Goal: Task Accomplishment & Management: Use online tool/utility

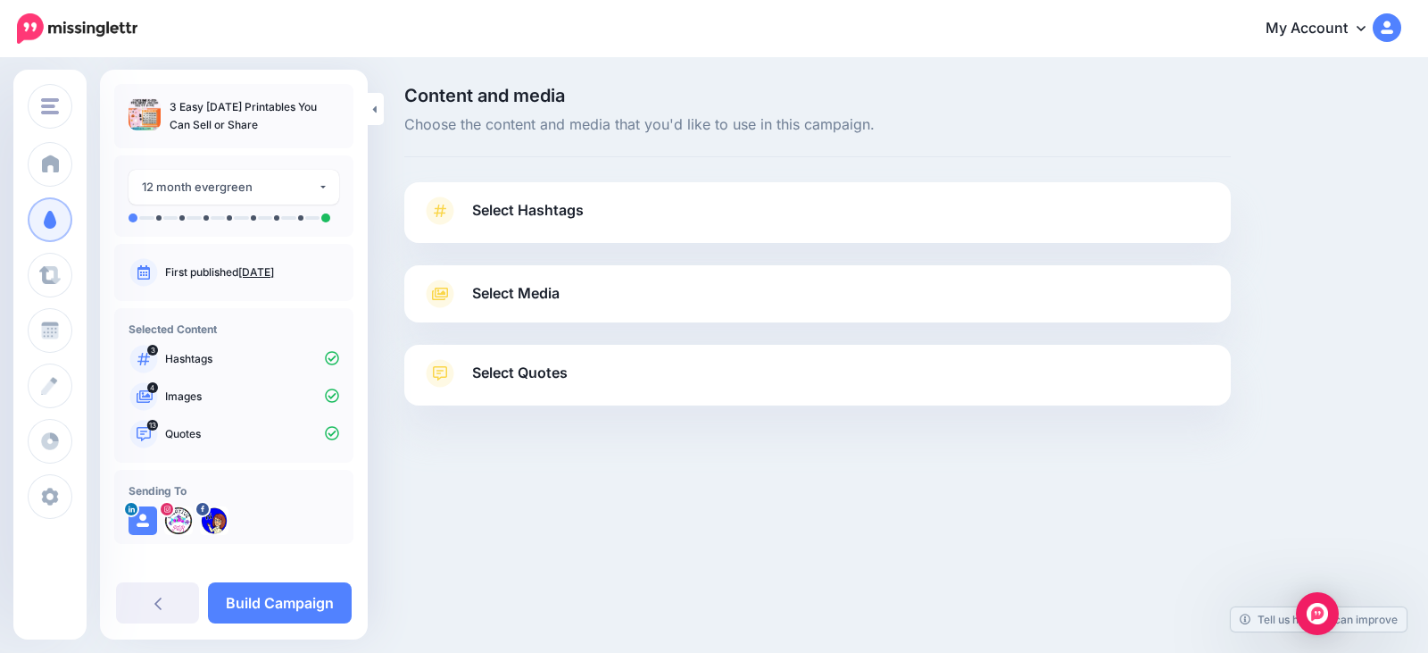
click at [552, 213] on span "Select Hashtags" at bounding box center [528, 210] width 112 height 24
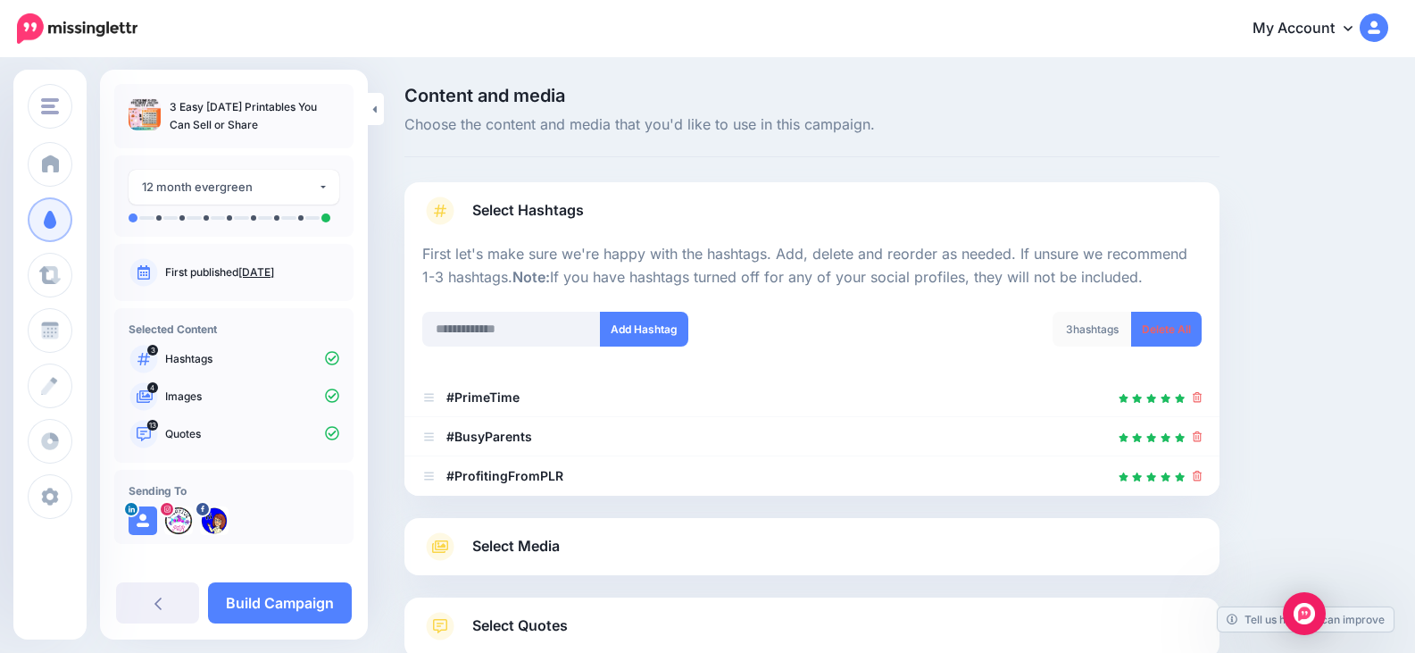
scroll to position [89, 0]
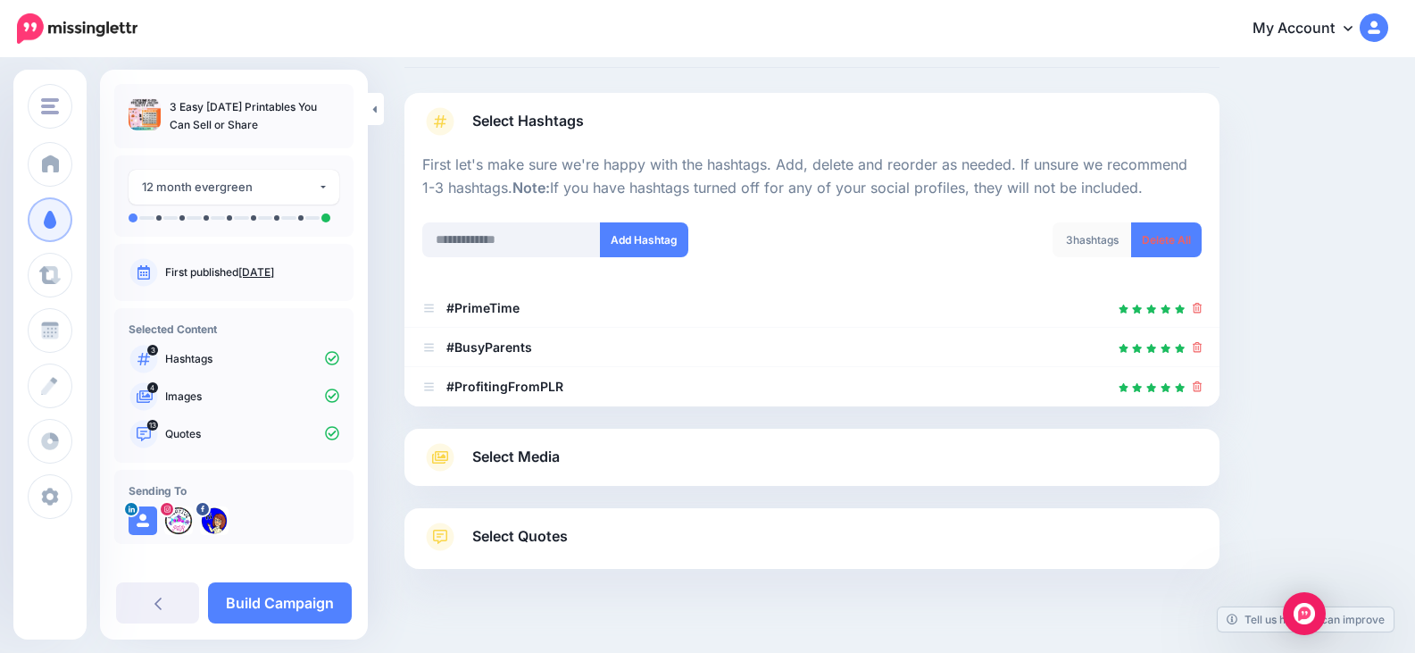
click at [556, 537] on span "Select Quotes" at bounding box center [520, 536] width 96 height 24
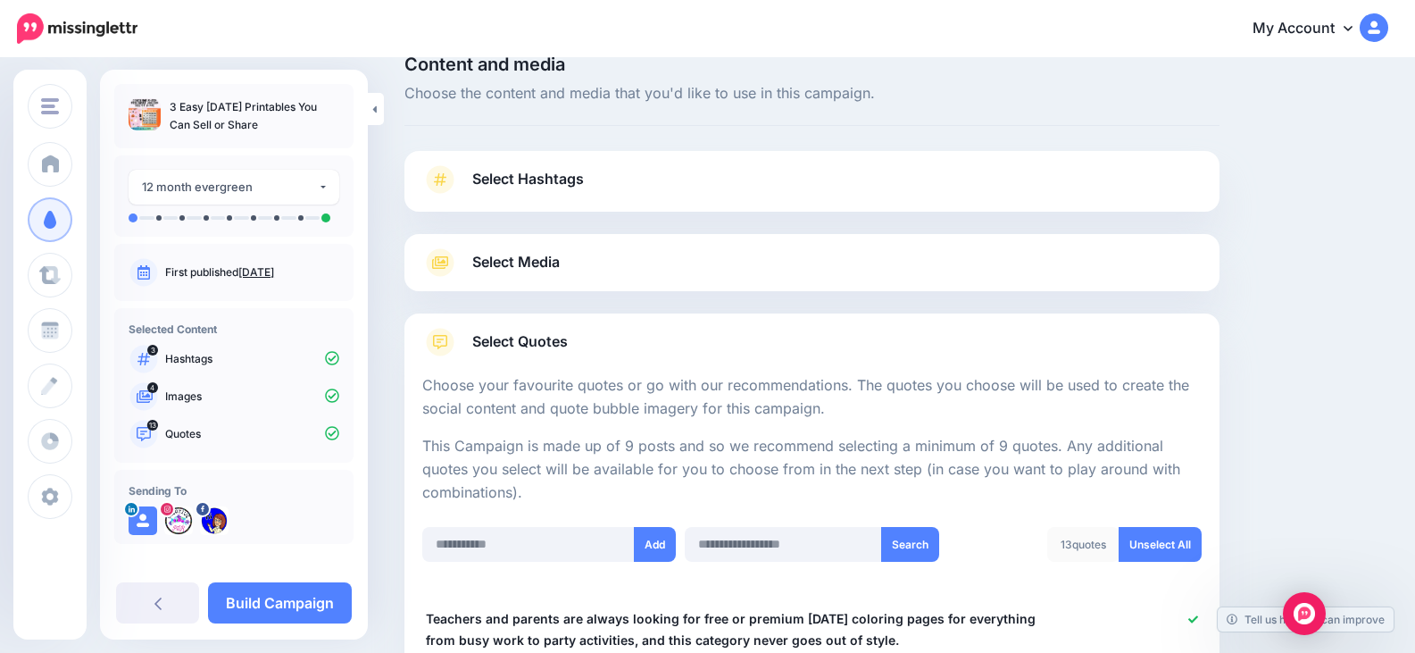
scroll to position [0, 0]
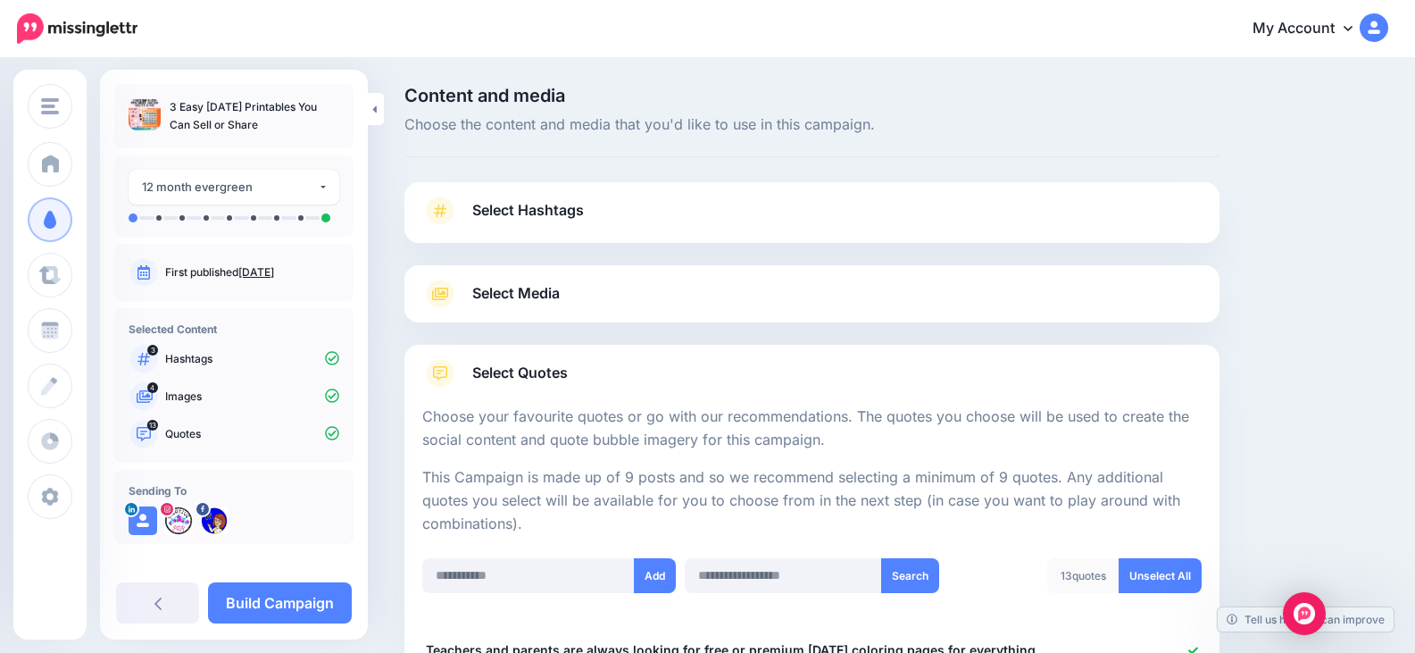
click at [530, 297] on span "Select Media" at bounding box center [515, 293] width 87 height 24
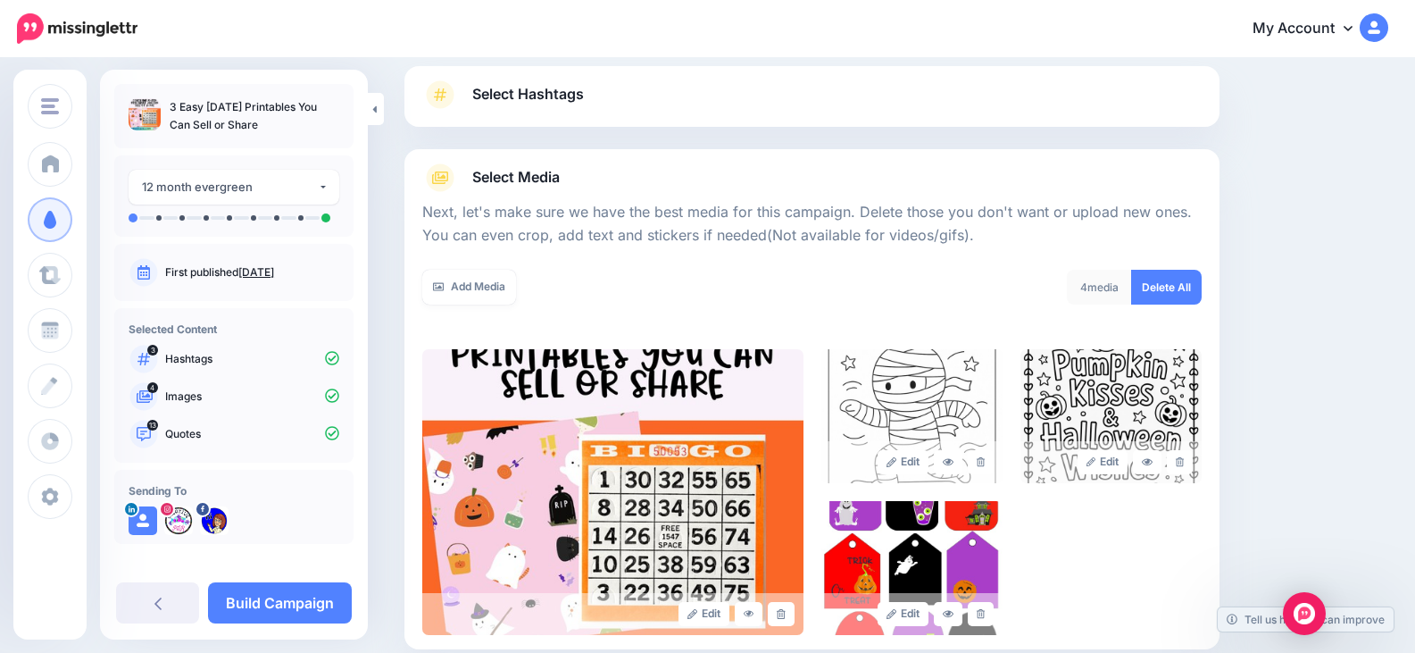
scroll to position [89, 0]
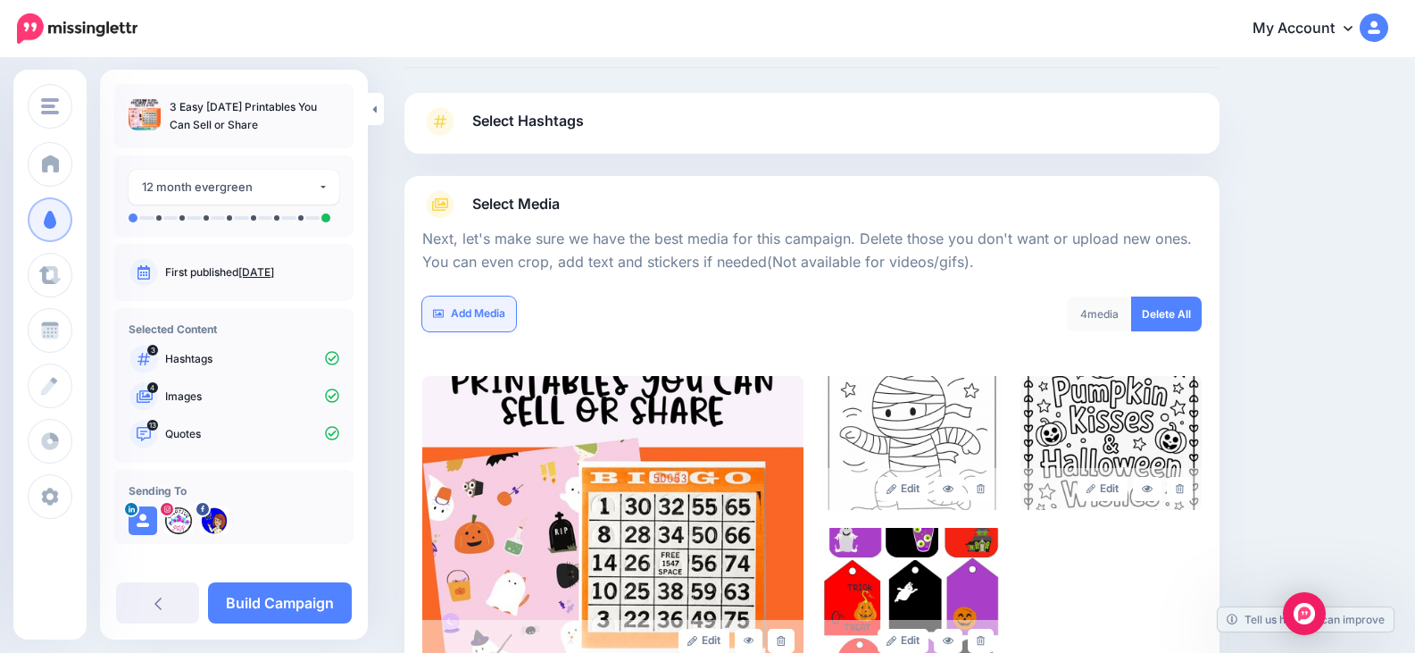
click at [469, 309] on link "Add Media" at bounding box center [469, 313] width 94 height 35
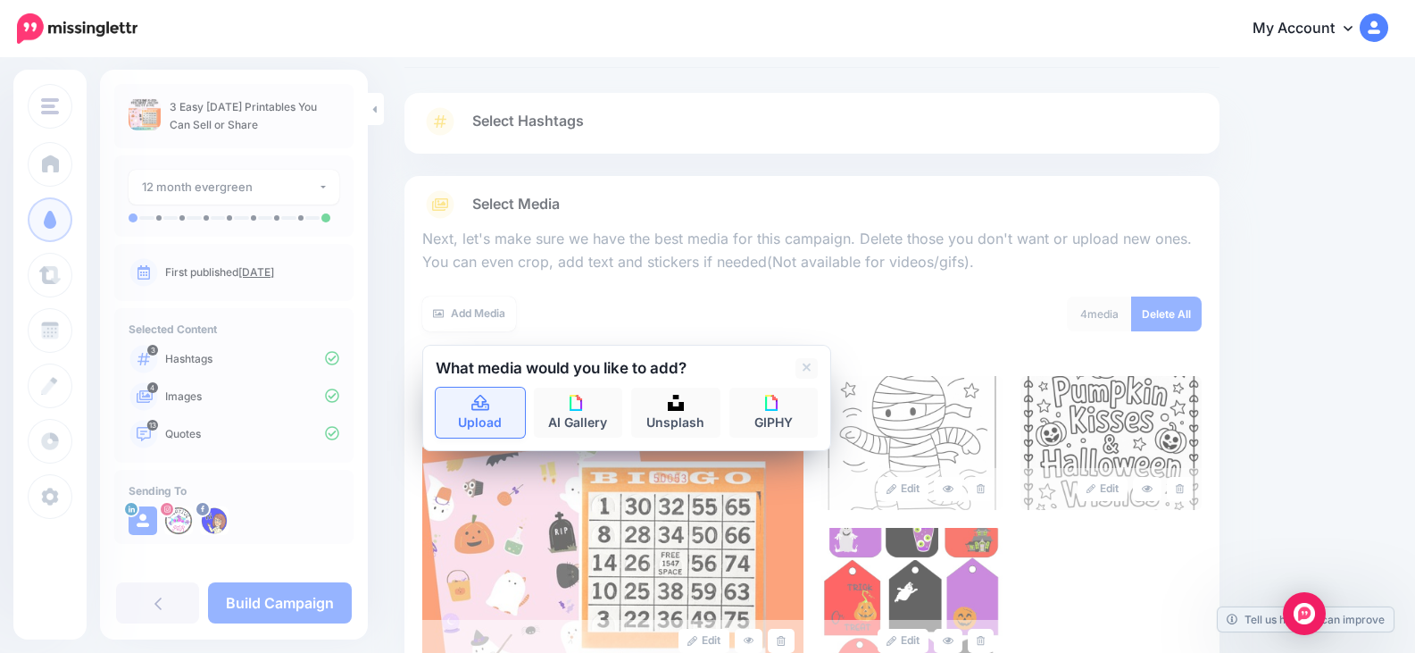
click at [492, 409] on link "Upload" at bounding box center [480, 412] width 89 height 50
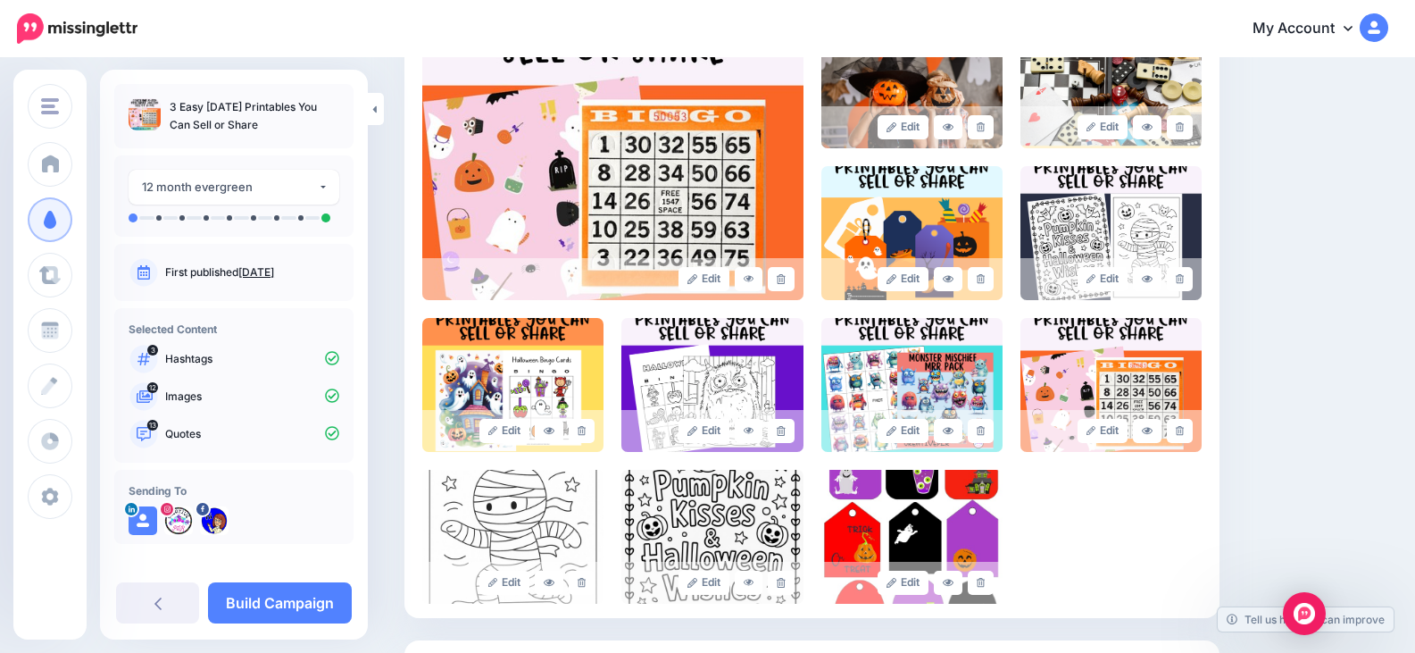
scroll to position [615, 0]
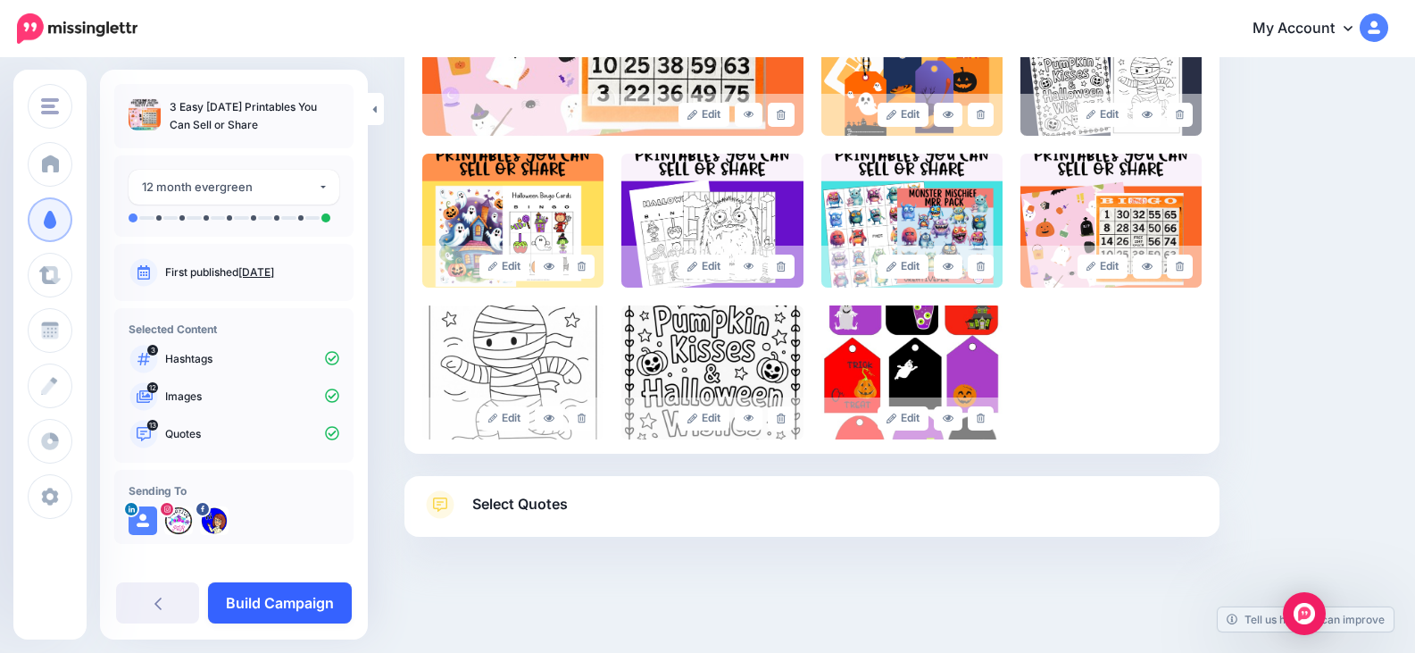
click at [275, 598] on link "Build Campaign" at bounding box center [280, 602] width 144 height 41
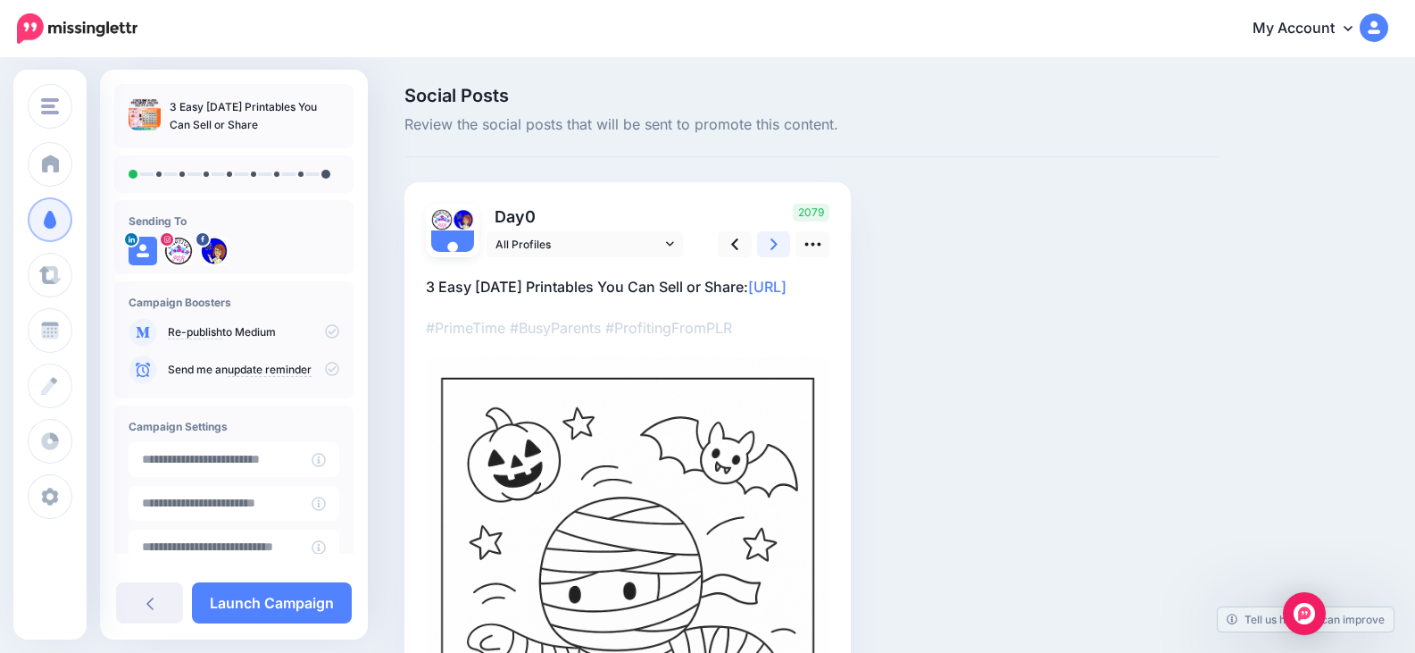
click at [775, 247] on icon at bounding box center [773, 244] width 7 height 19
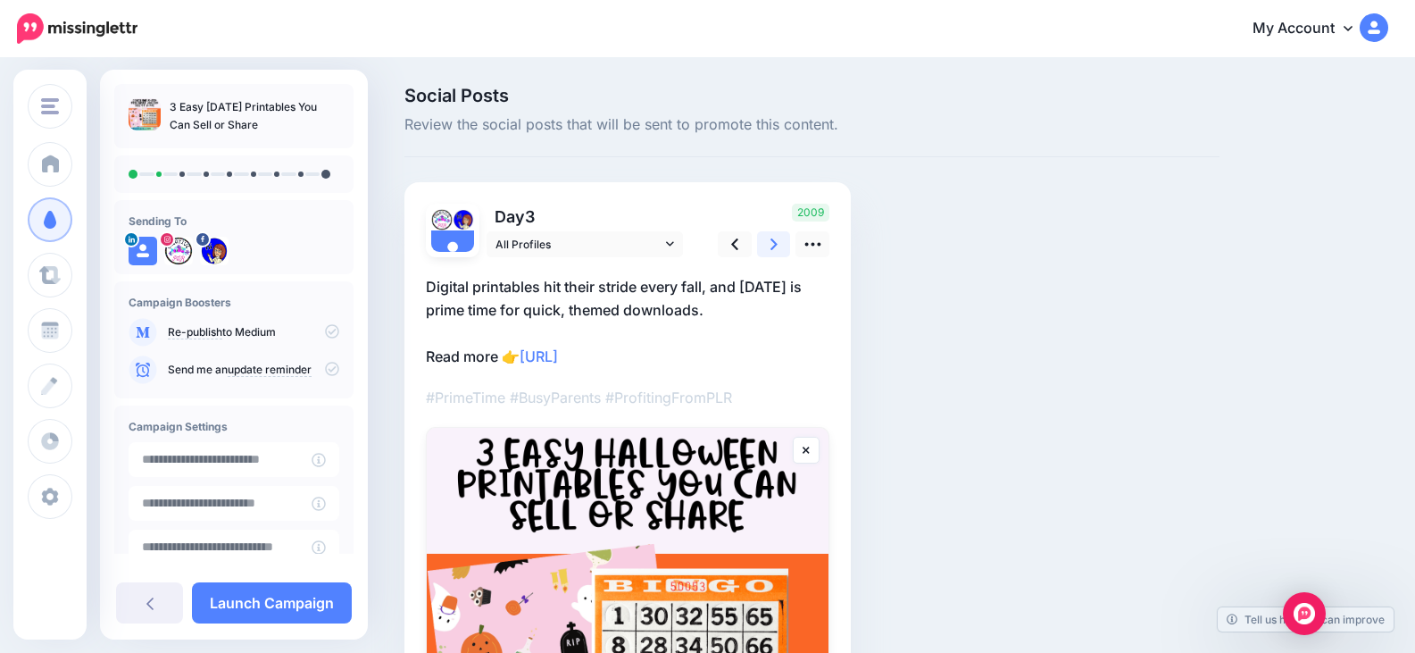
click at [769, 242] on link at bounding box center [774, 244] width 34 height 26
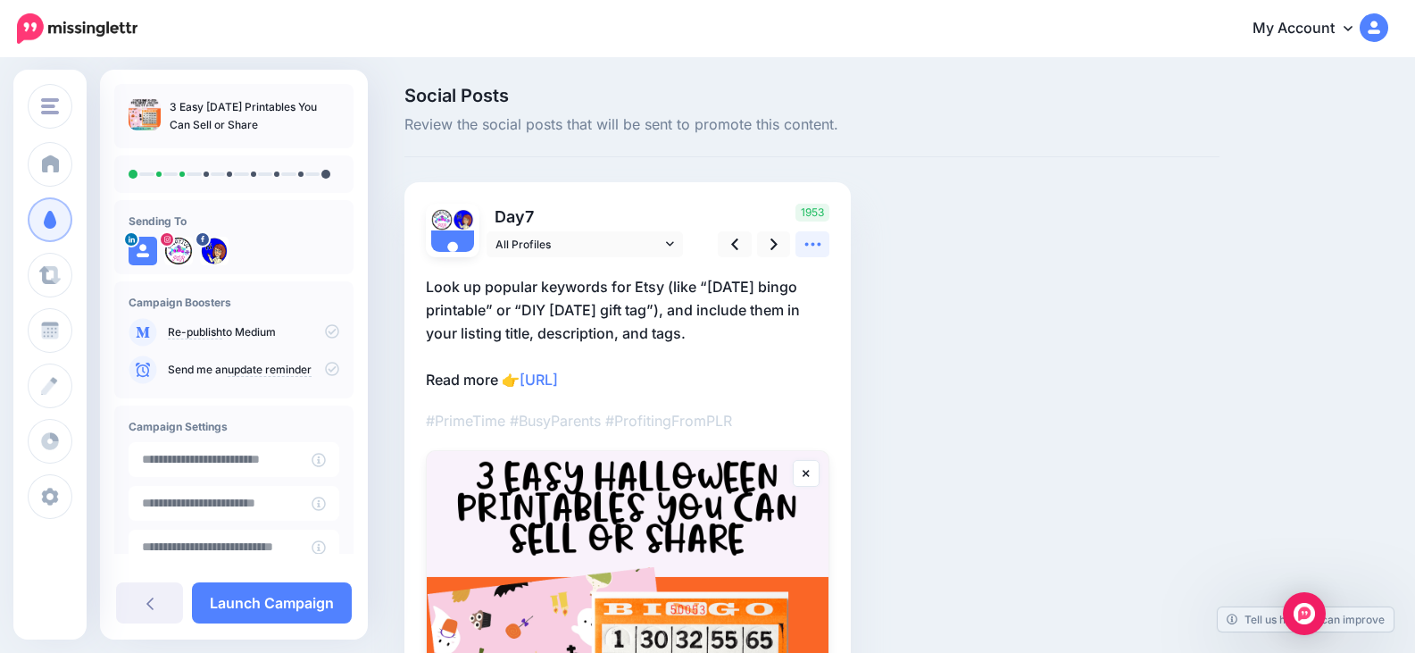
click at [812, 244] on icon at bounding box center [812, 245] width 16 height 4
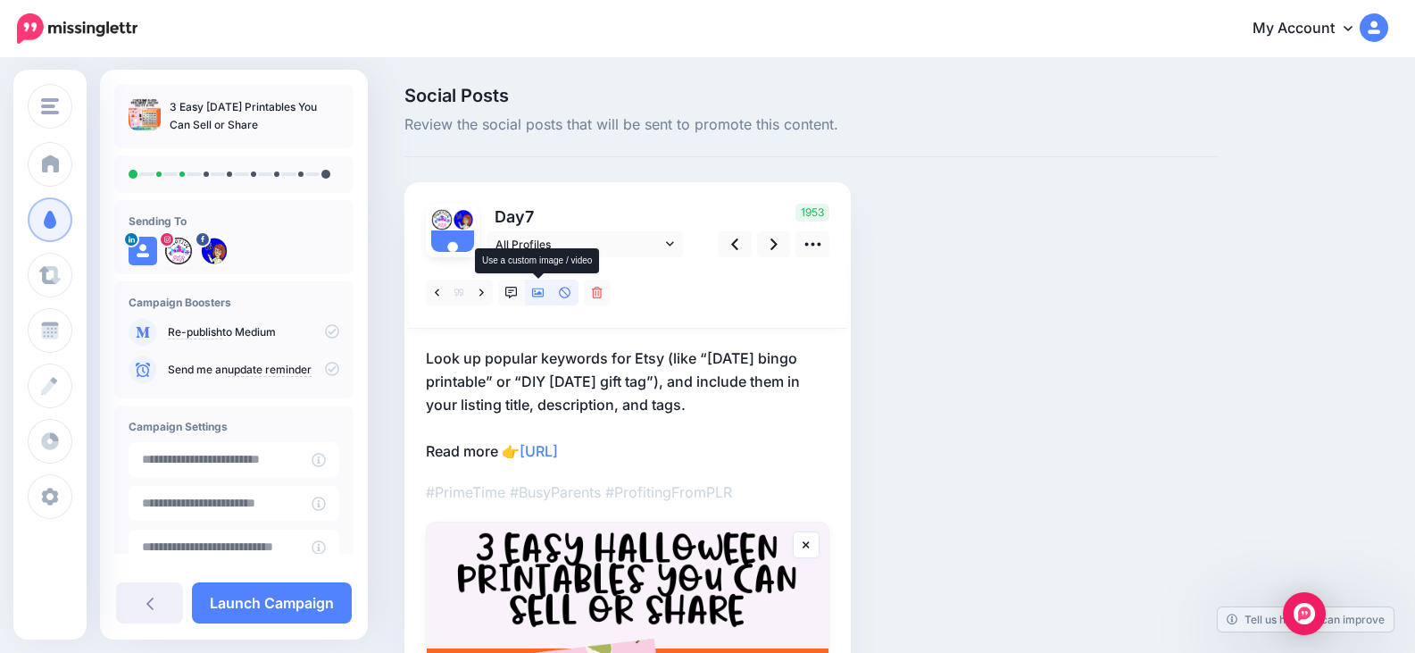
click at [535, 299] on link at bounding box center [538, 292] width 27 height 26
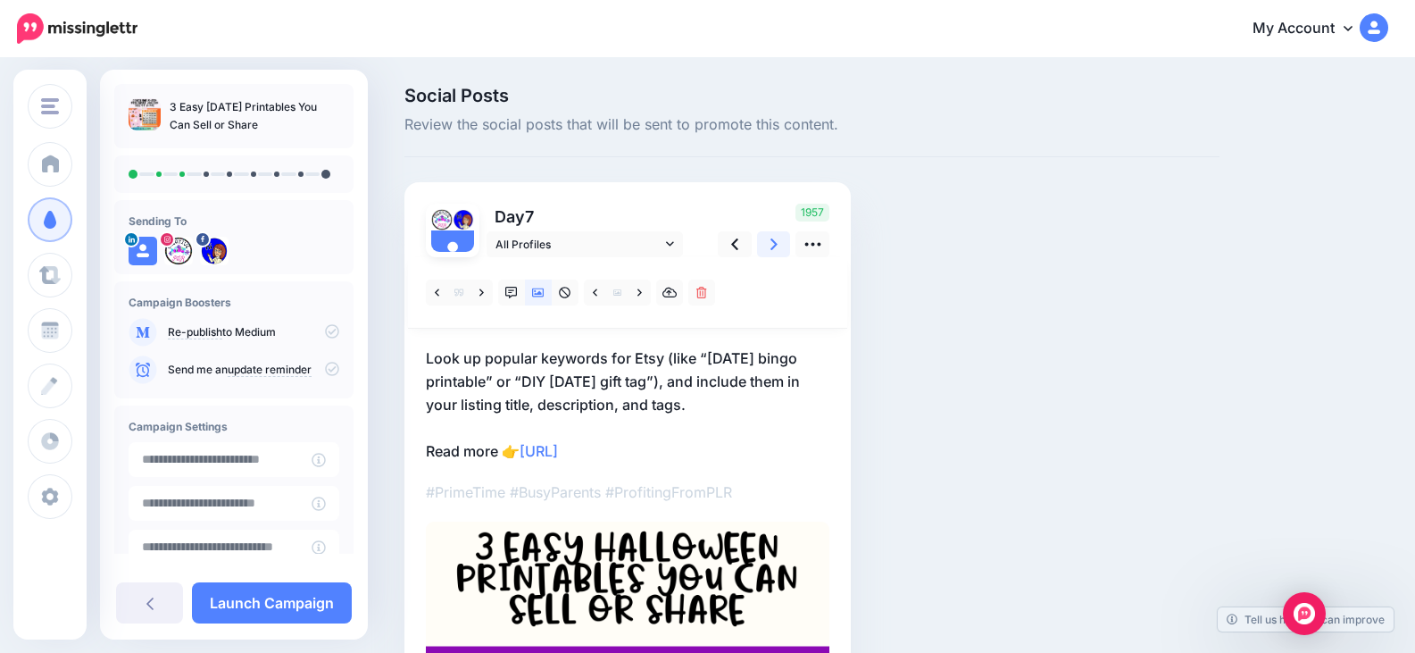
click at [770, 242] on icon at bounding box center [773, 244] width 7 height 19
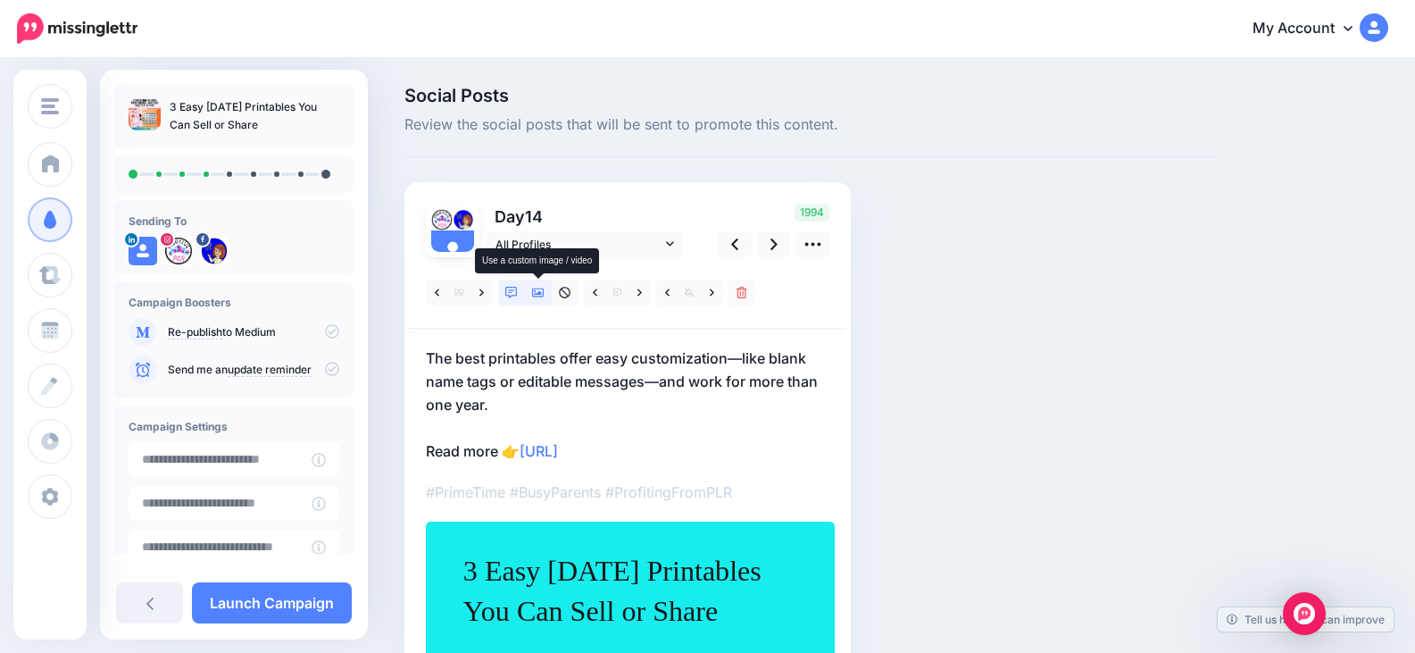
click at [536, 296] on icon at bounding box center [538, 292] width 12 height 9
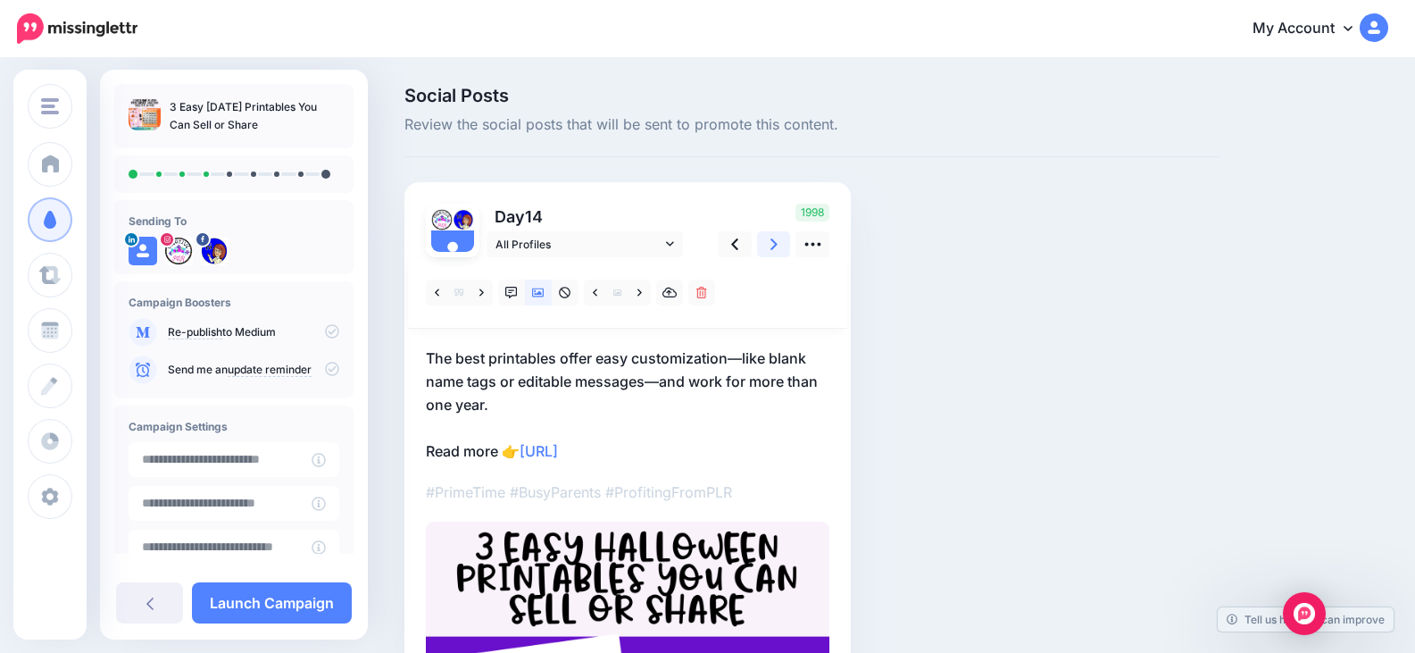
click at [776, 241] on icon at bounding box center [773, 244] width 7 height 19
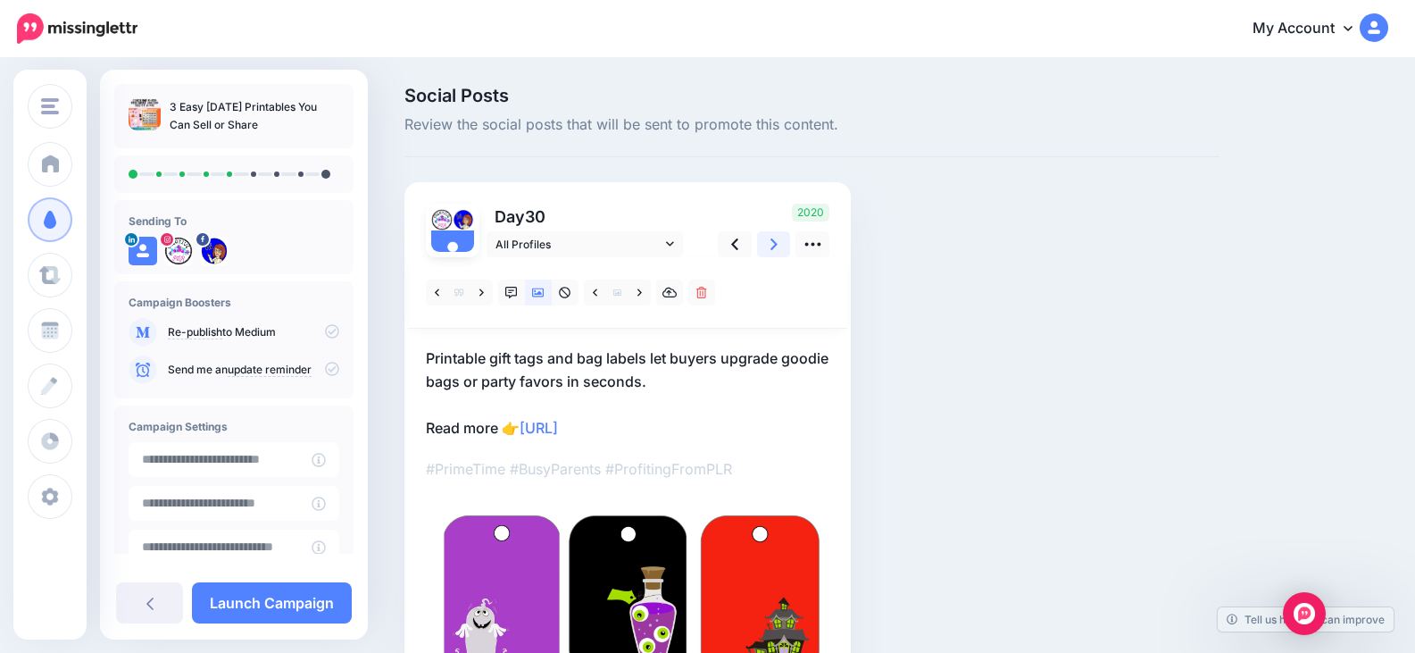
click at [768, 250] on link at bounding box center [774, 244] width 34 height 26
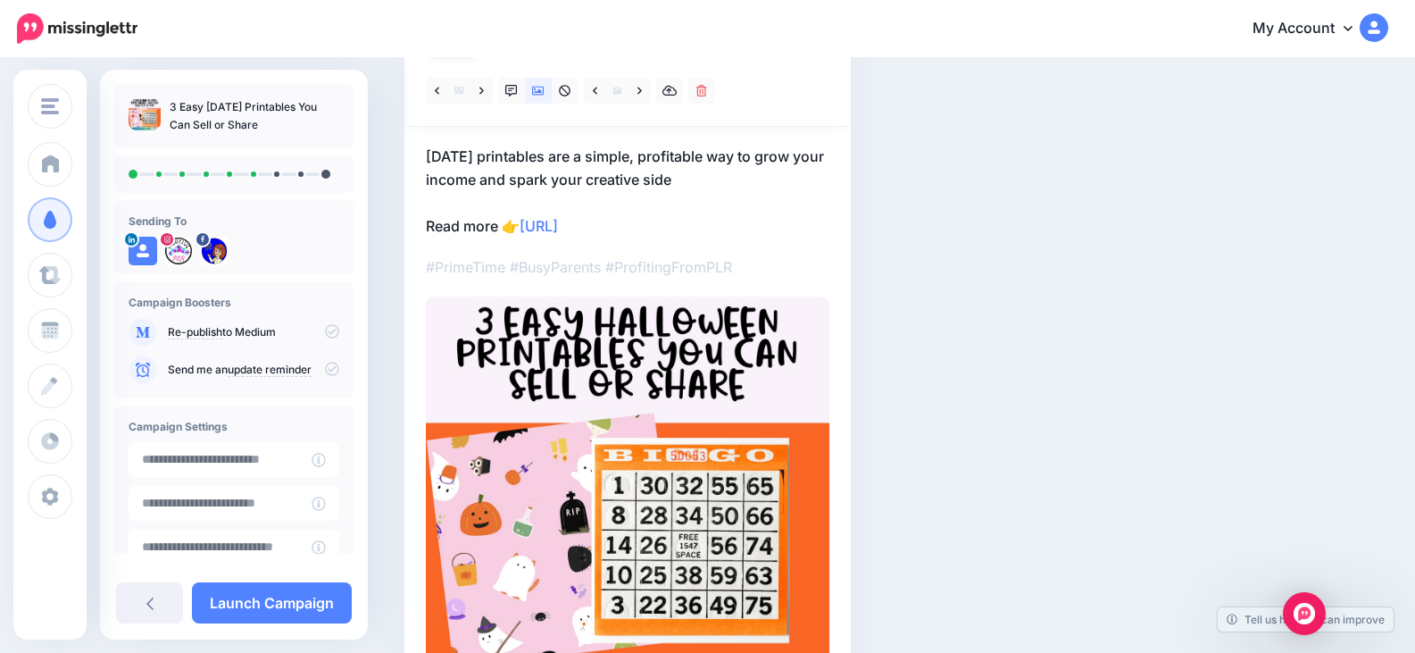
scroll to position [89, 0]
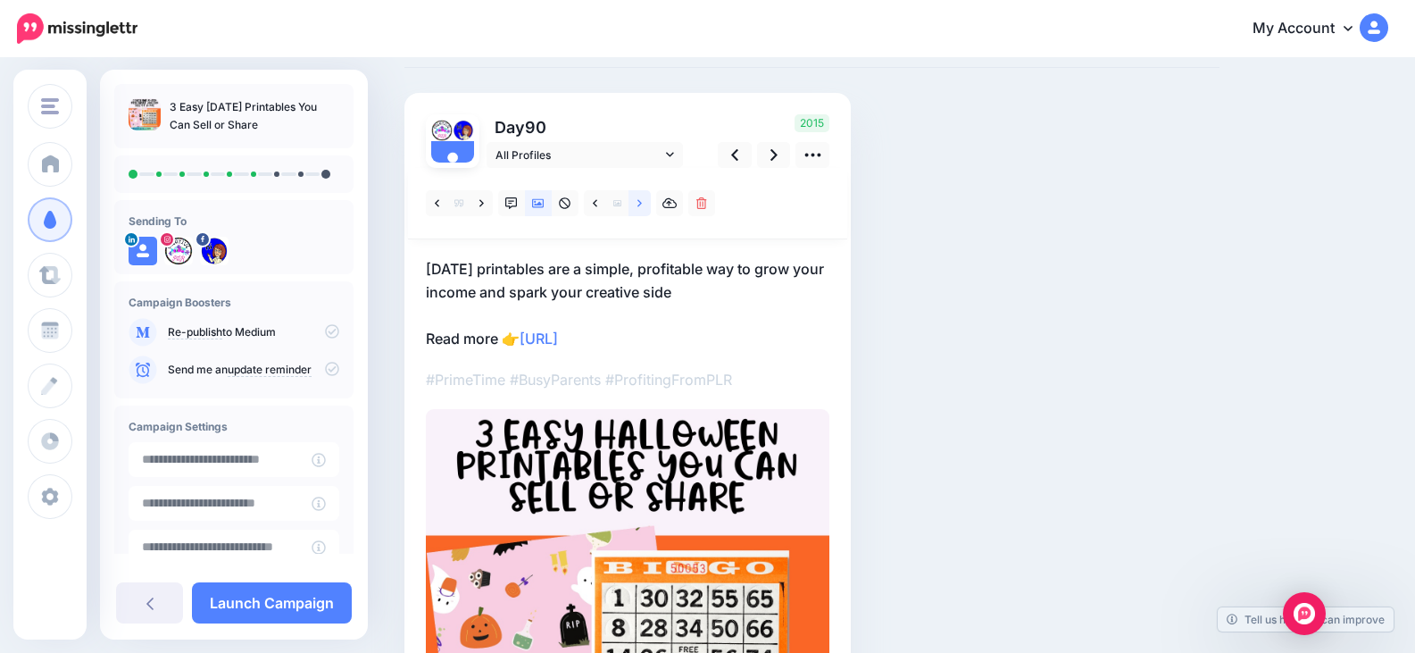
click at [640, 206] on icon at bounding box center [639, 203] width 4 height 12
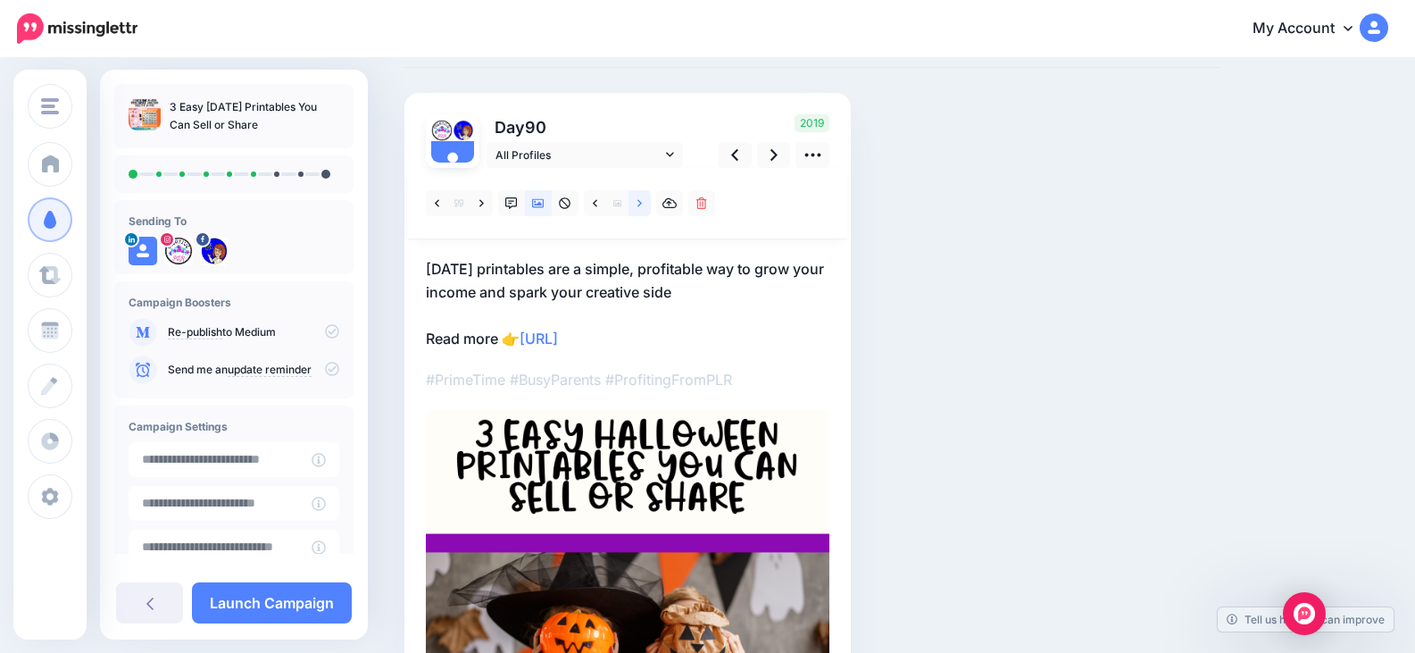
click at [640, 206] on icon at bounding box center [639, 203] width 4 height 12
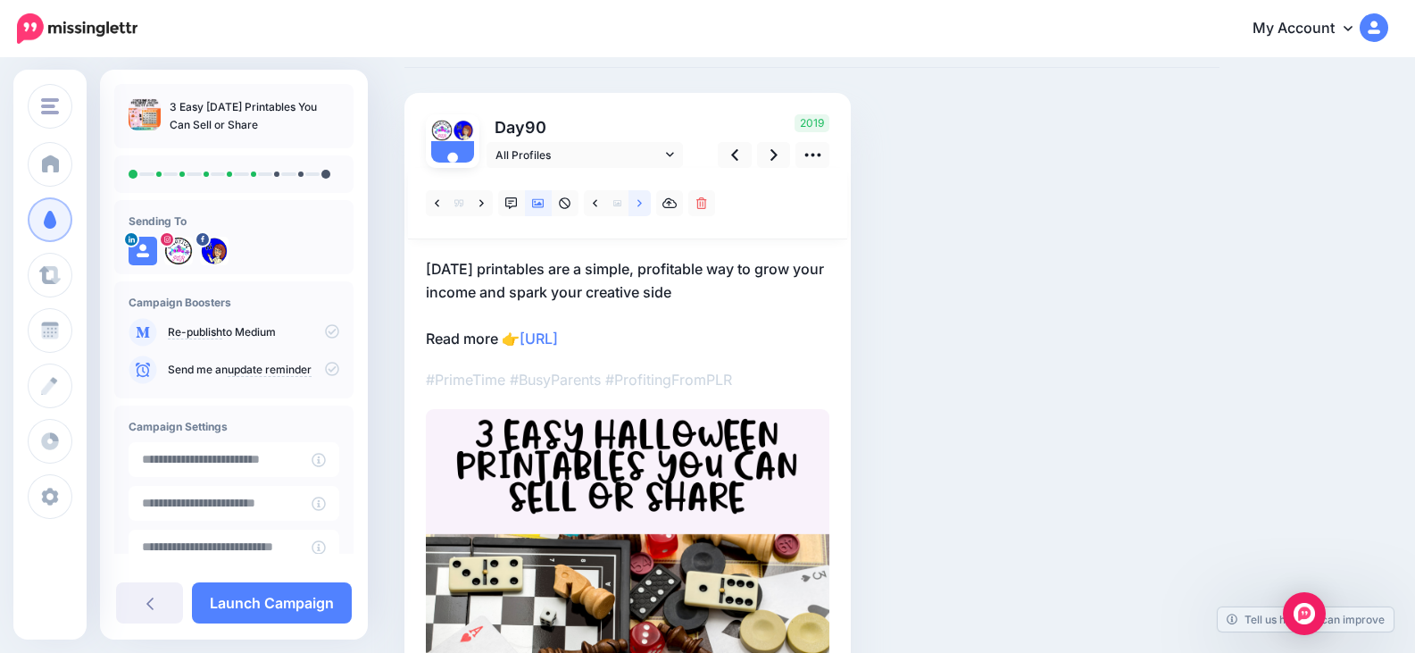
click at [637, 197] on icon at bounding box center [639, 203] width 4 height 12
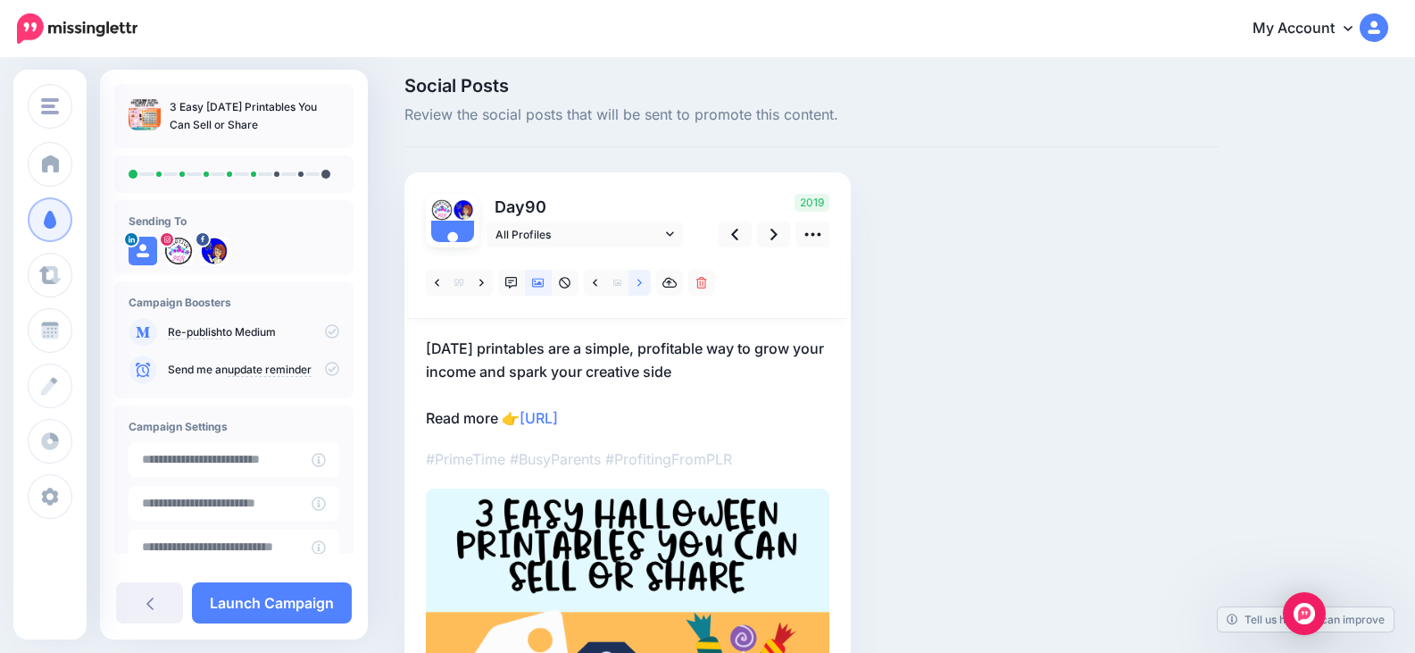
scroll to position [0, 0]
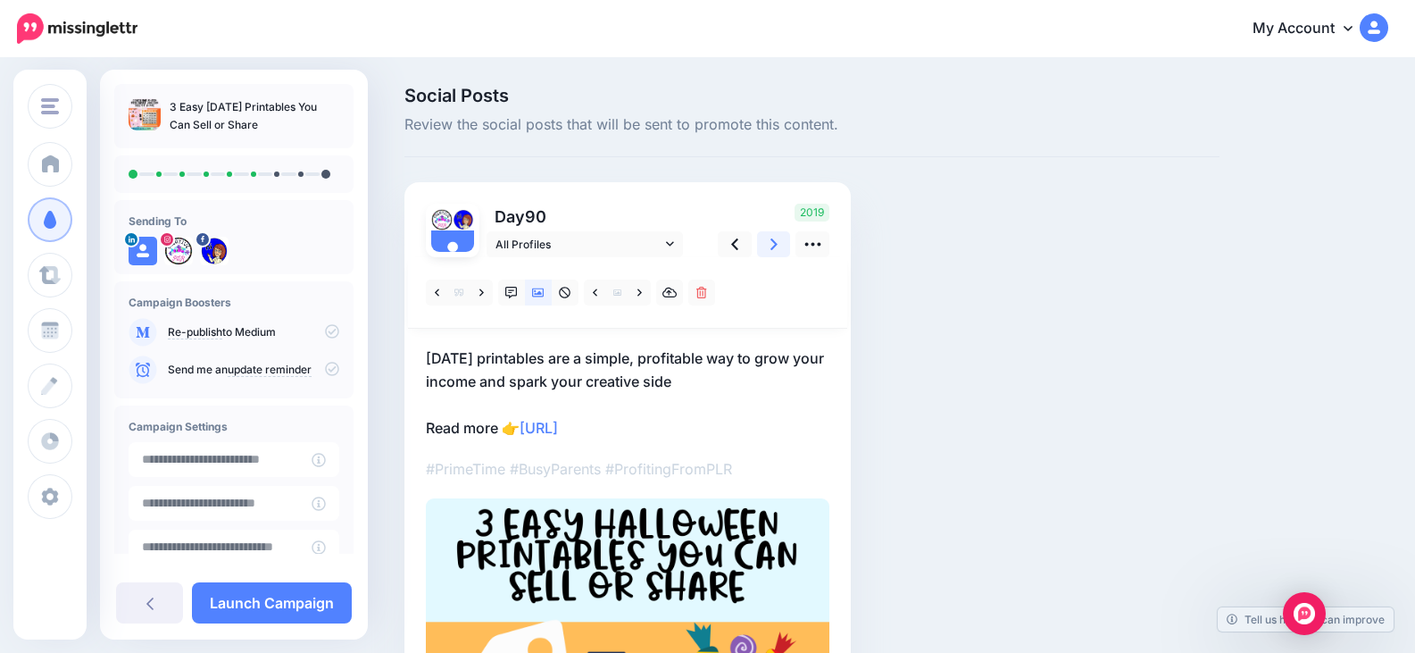
click at [780, 239] on link at bounding box center [774, 244] width 34 height 26
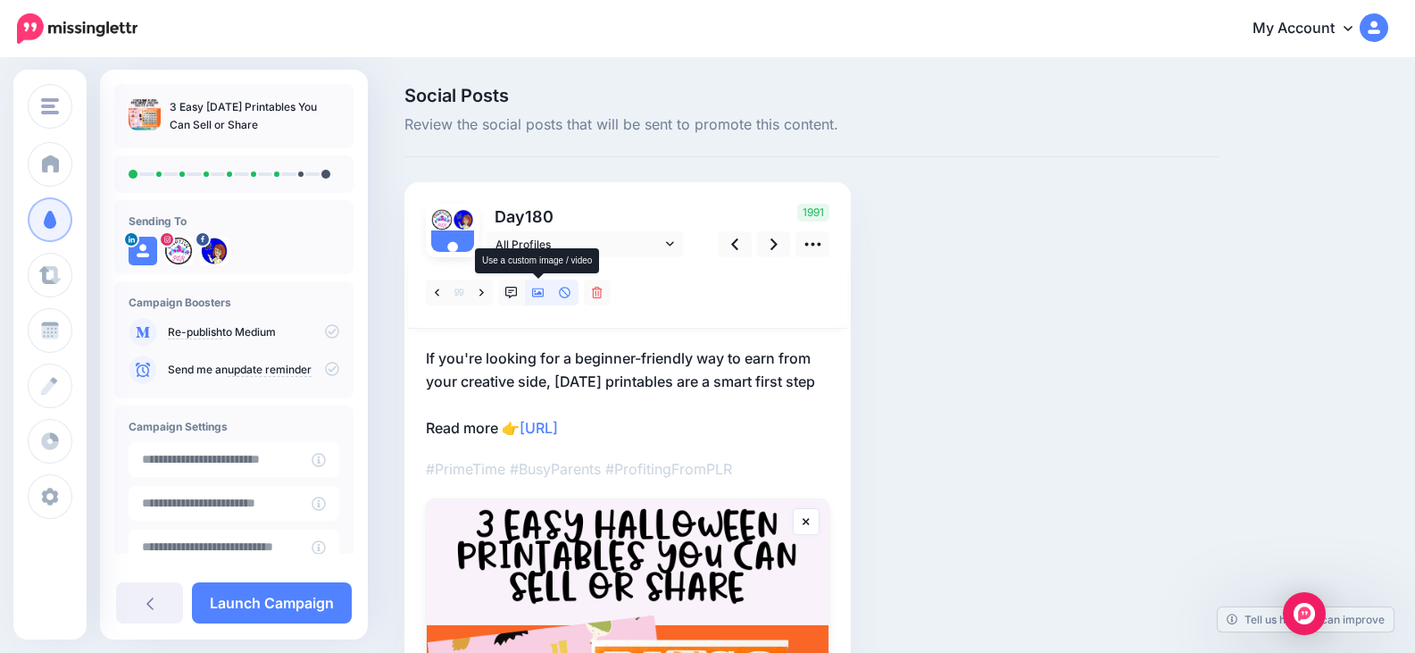
click at [539, 290] on icon at bounding box center [538, 293] width 12 height 12
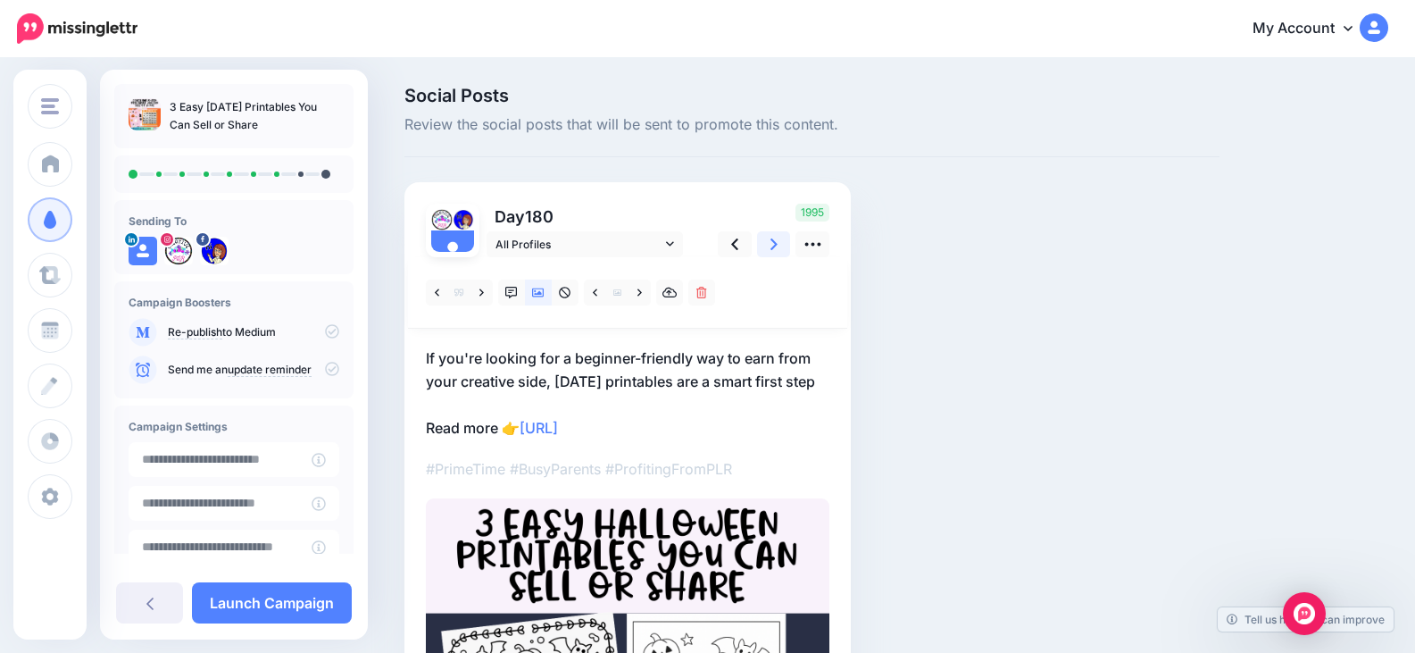
click at [779, 242] on link at bounding box center [774, 244] width 34 height 26
click at [643, 294] on link at bounding box center [639, 292] width 22 height 26
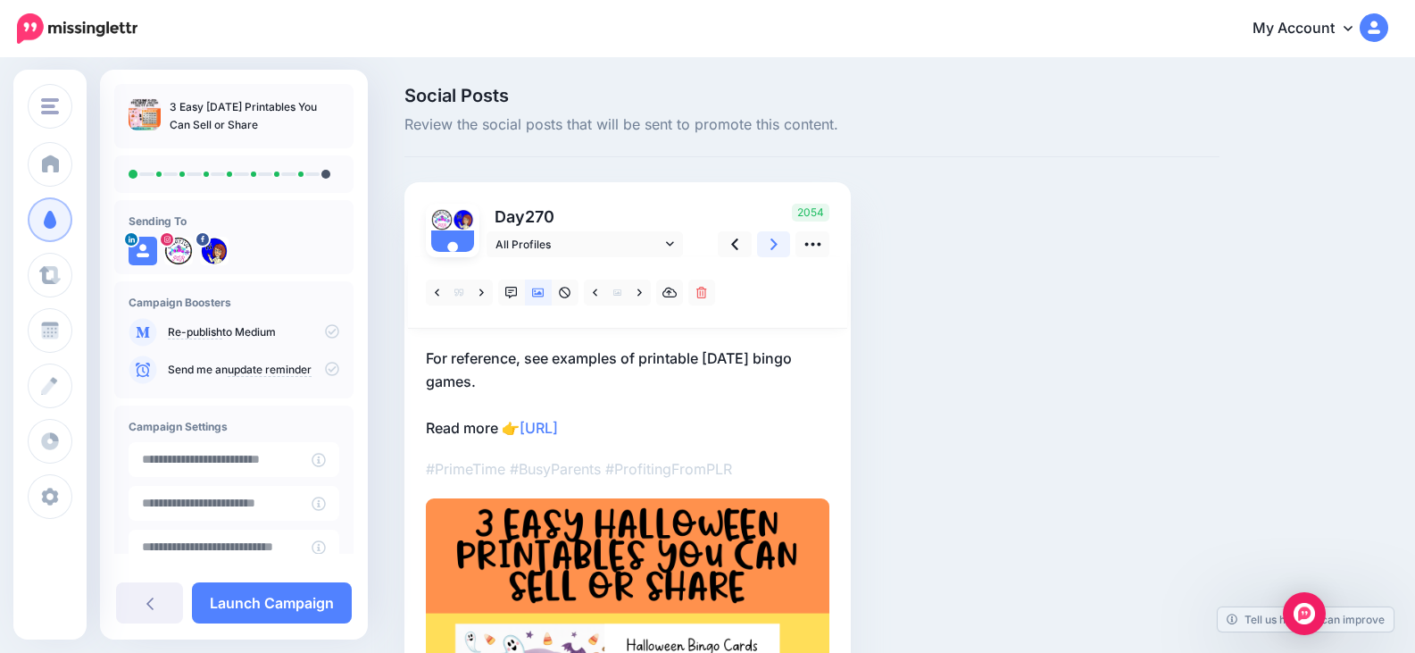
click at [770, 246] on icon at bounding box center [773, 244] width 7 height 19
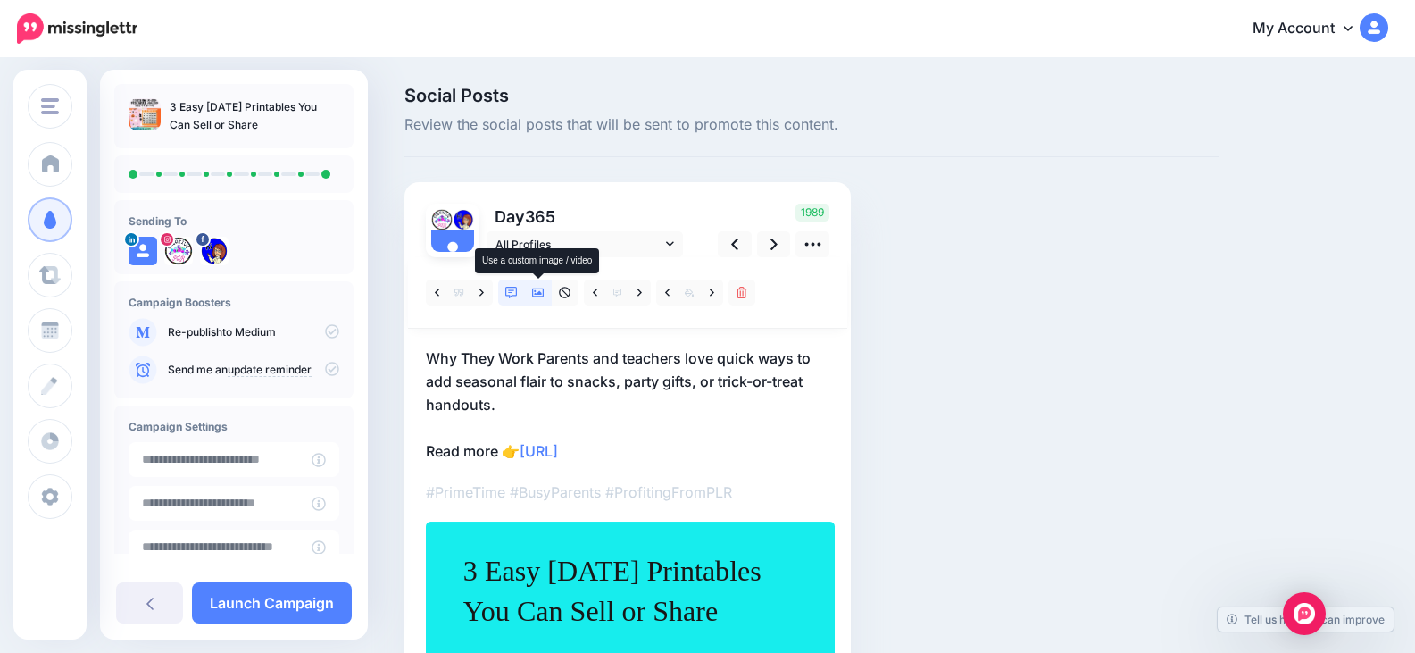
click at [542, 296] on icon at bounding box center [538, 292] width 12 height 9
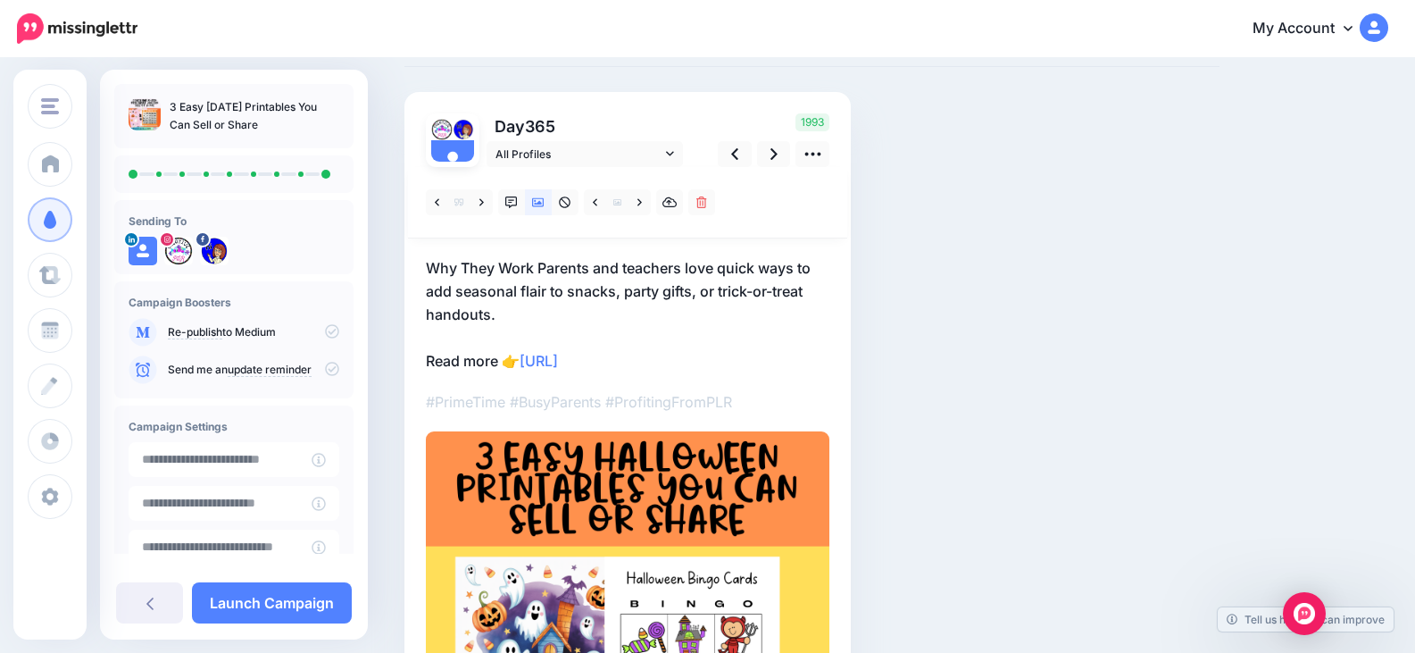
scroll to position [89, 0]
click at [630, 204] on link at bounding box center [639, 203] width 22 height 26
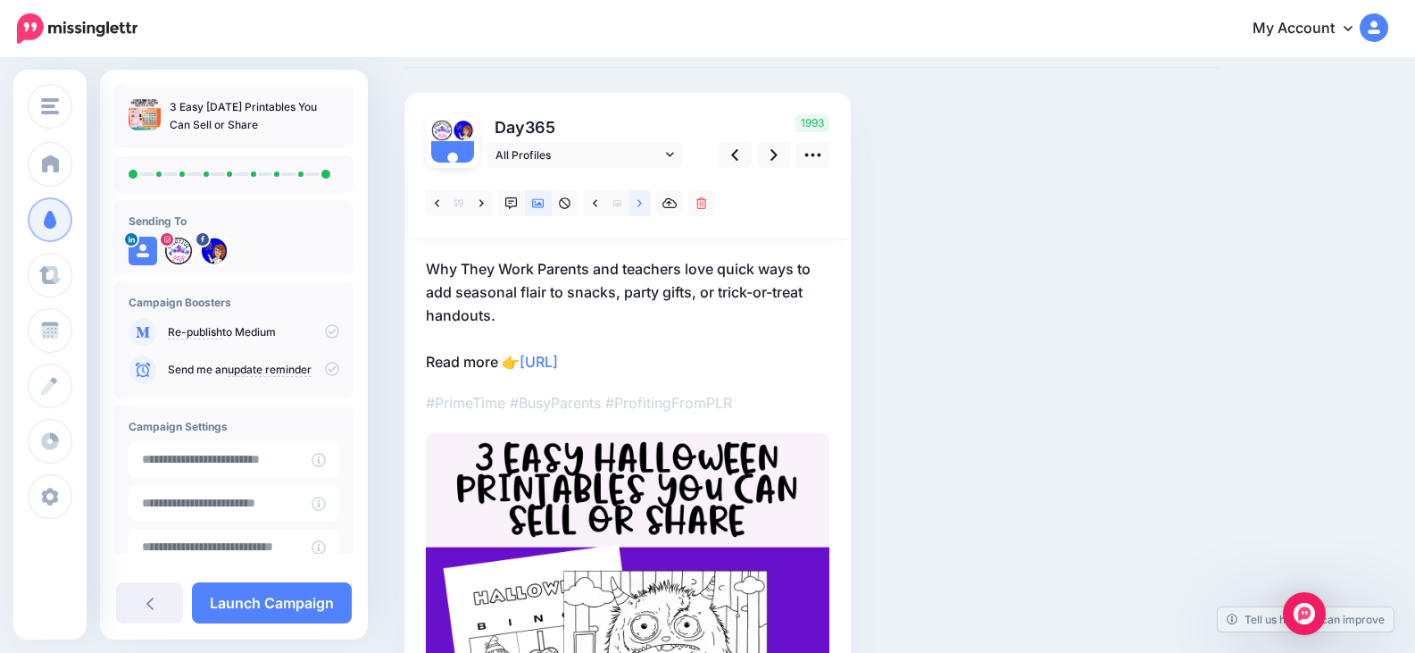
click at [644, 208] on link at bounding box center [639, 203] width 22 height 26
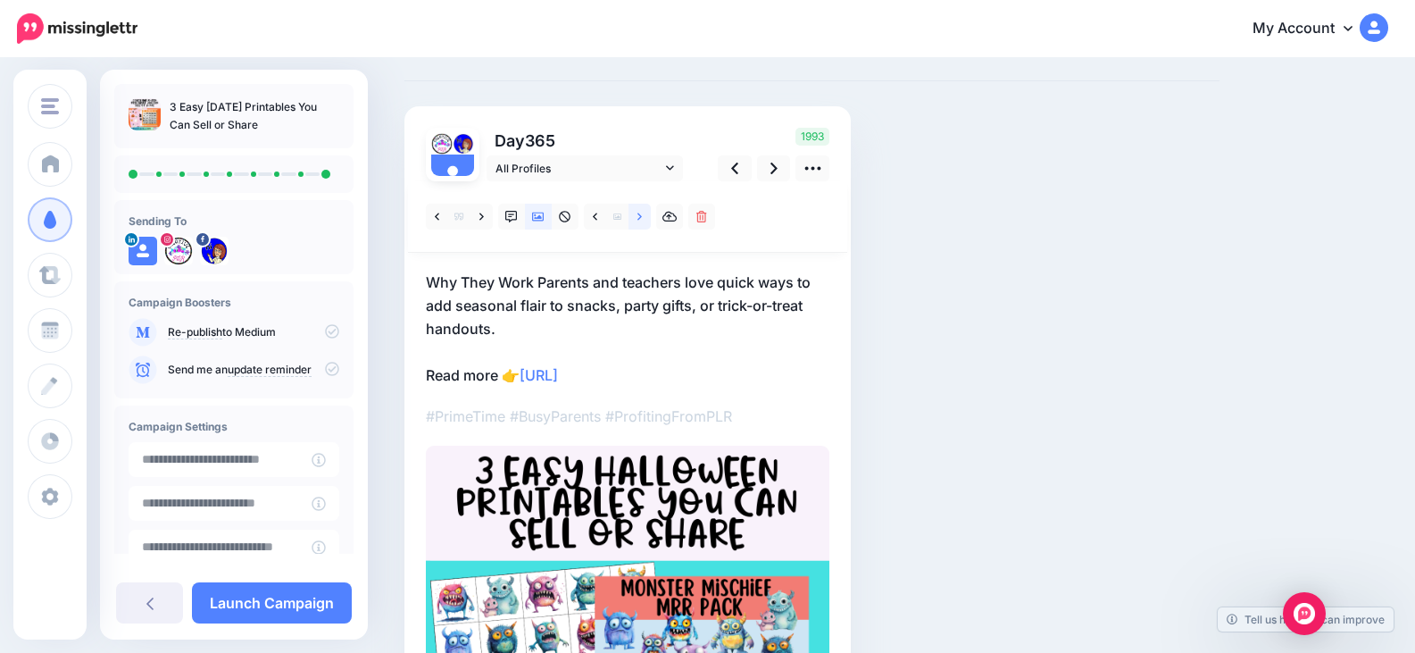
scroll to position [357, 0]
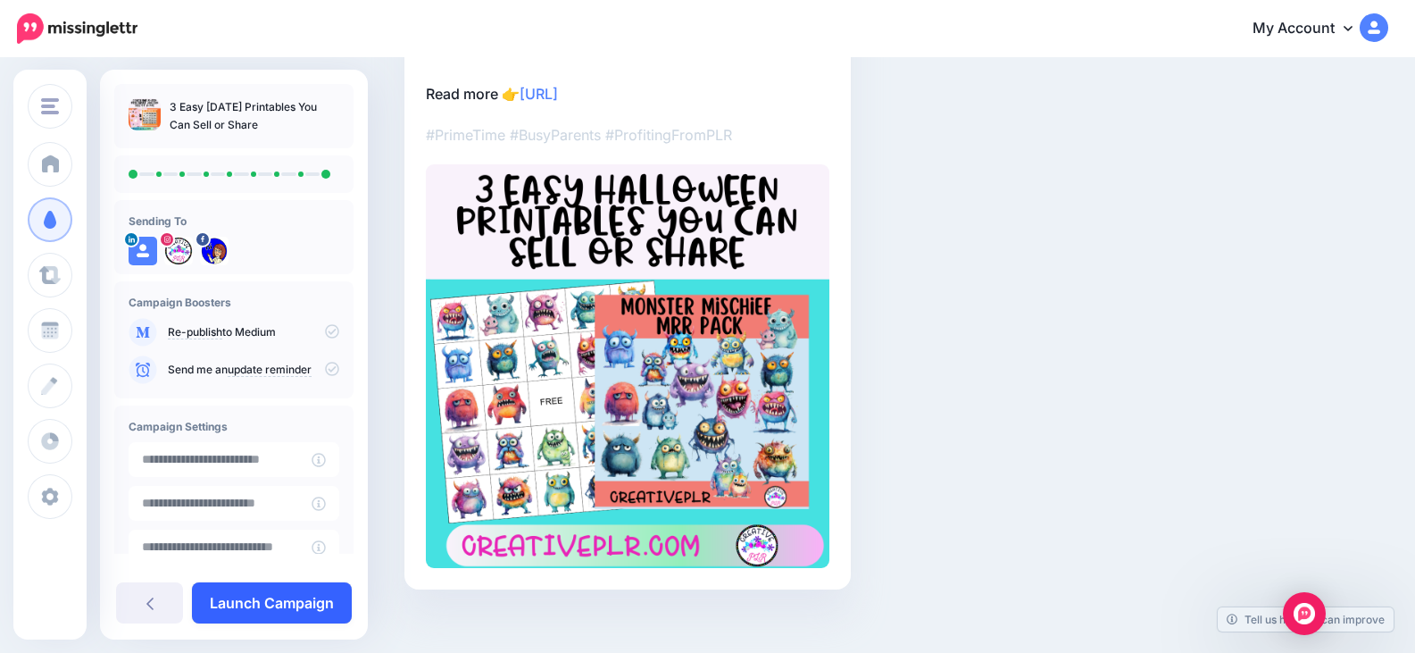
click at [300, 594] on link "Launch Campaign" at bounding box center [272, 602] width 160 height 41
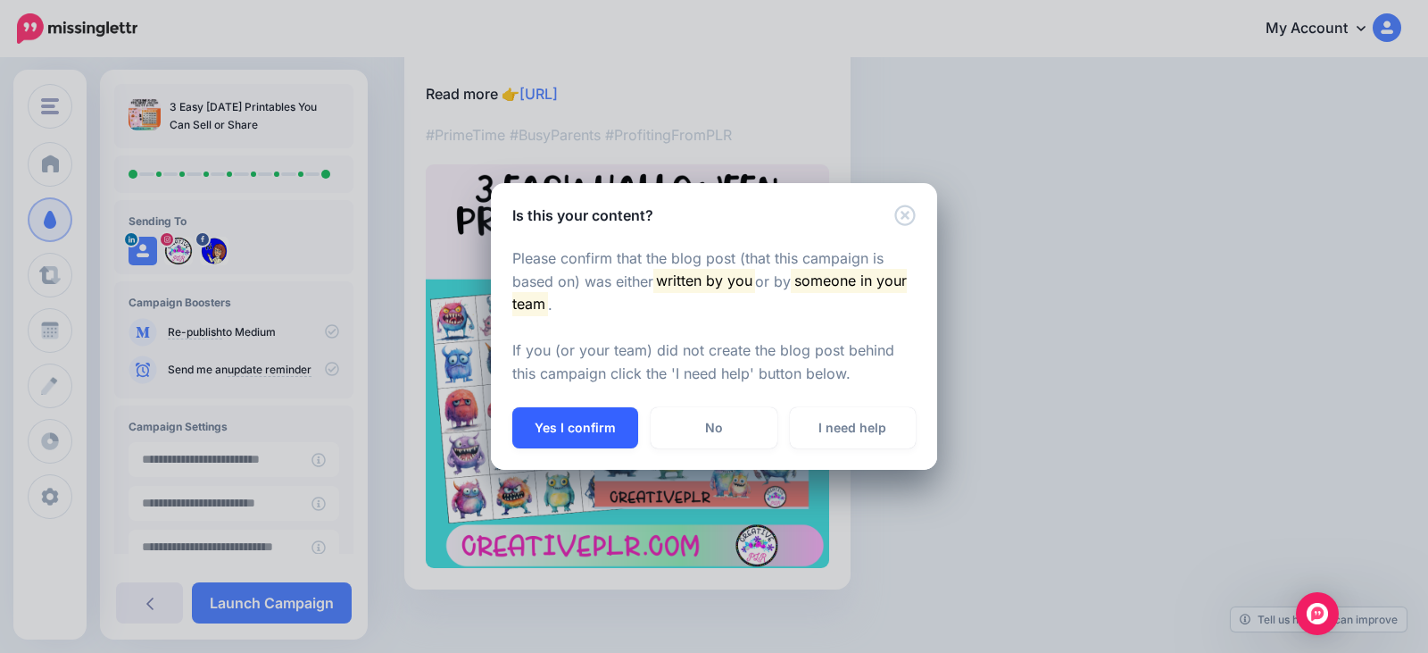
click at [619, 436] on button "Yes I confirm" at bounding box center [575, 427] width 126 height 41
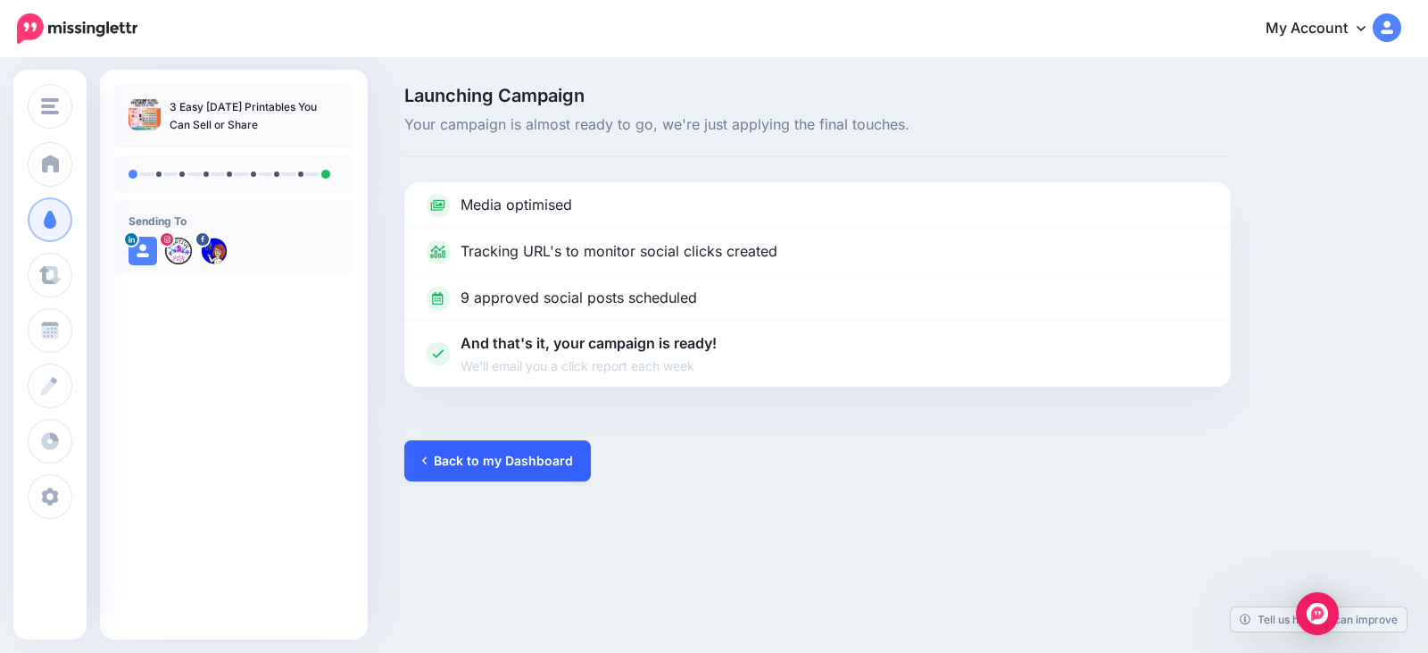
click at [491, 463] on link "Back to my Dashboard" at bounding box center [497, 460] width 187 height 41
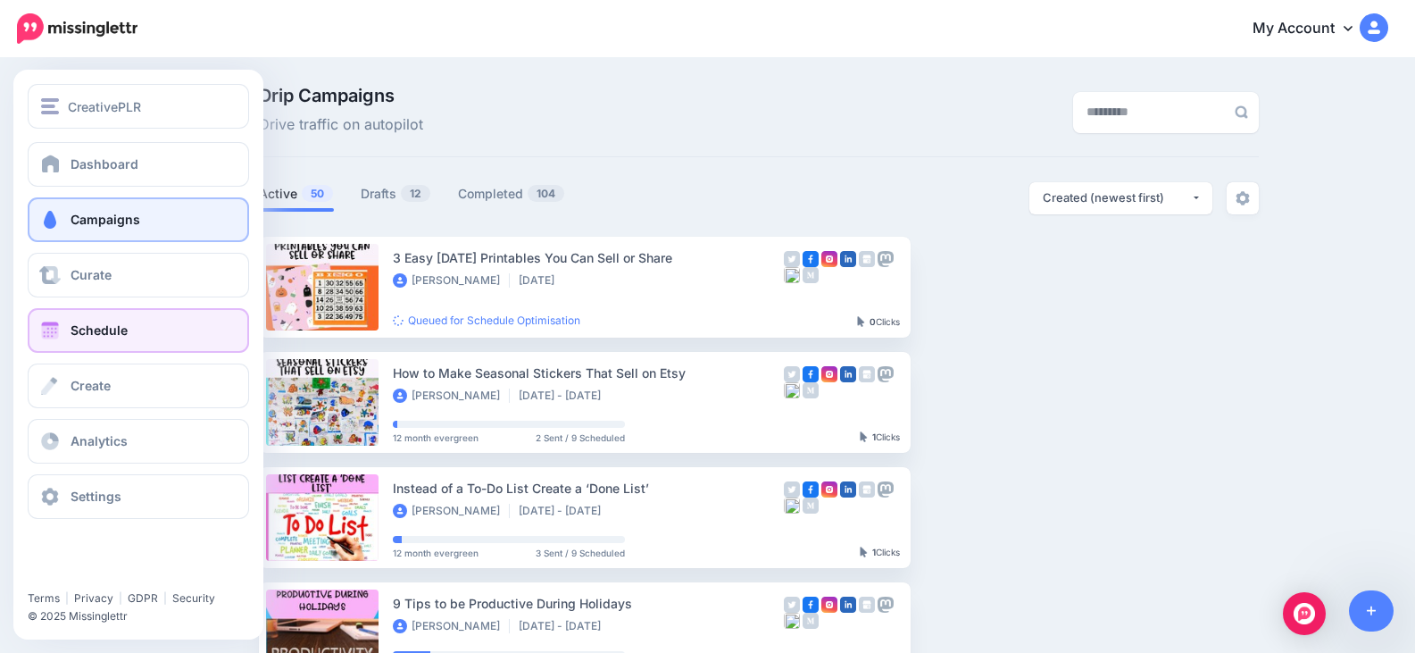
click at [48, 330] on span at bounding box center [49, 330] width 23 height 18
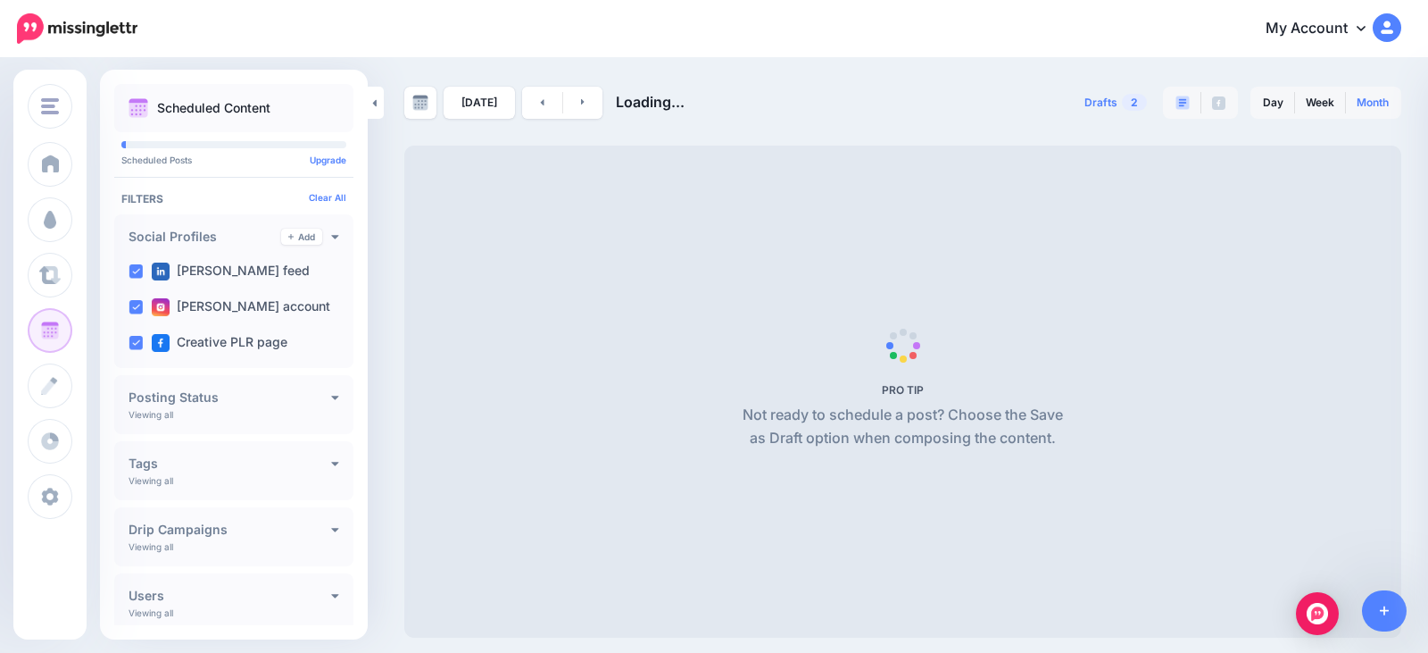
click at [1379, 104] on link "Month" at bounding box center [1373, 102] width 54 height 29
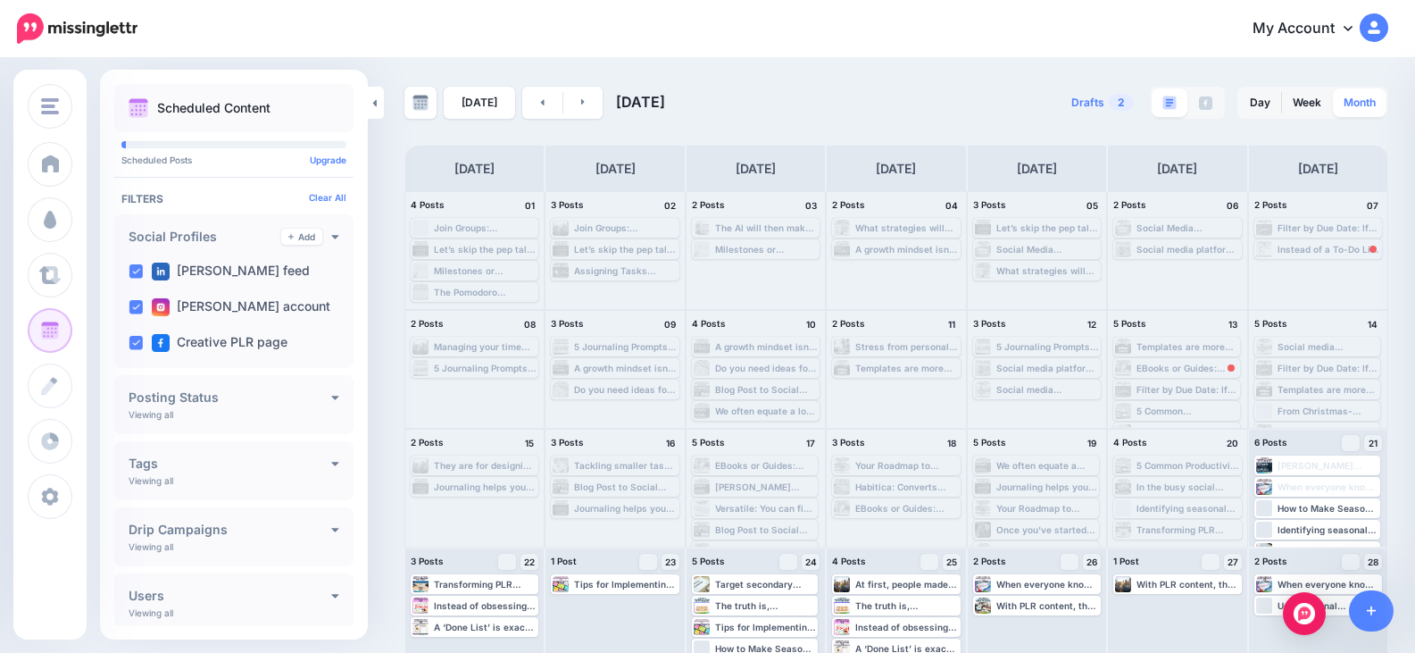
click at [1372, 99] on link "Month" at bounding box center [1360, 102] width 54 height 29
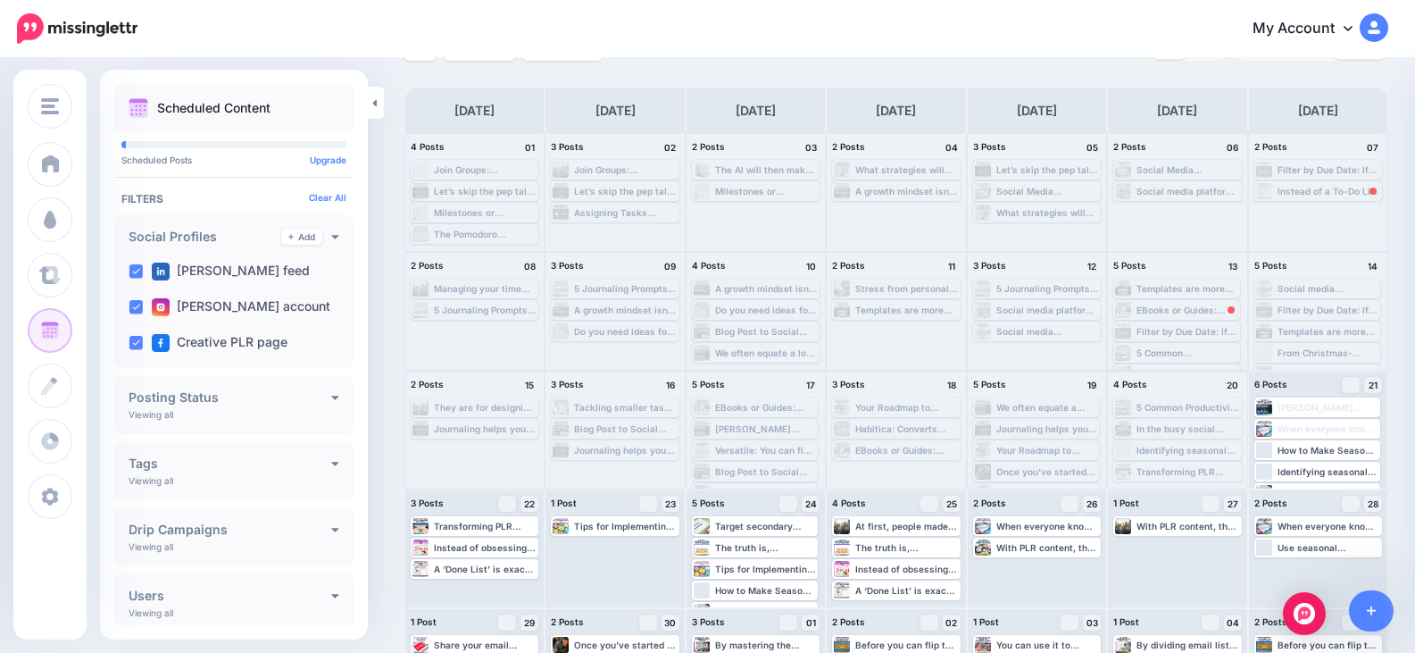
scroll to position [132, 0]
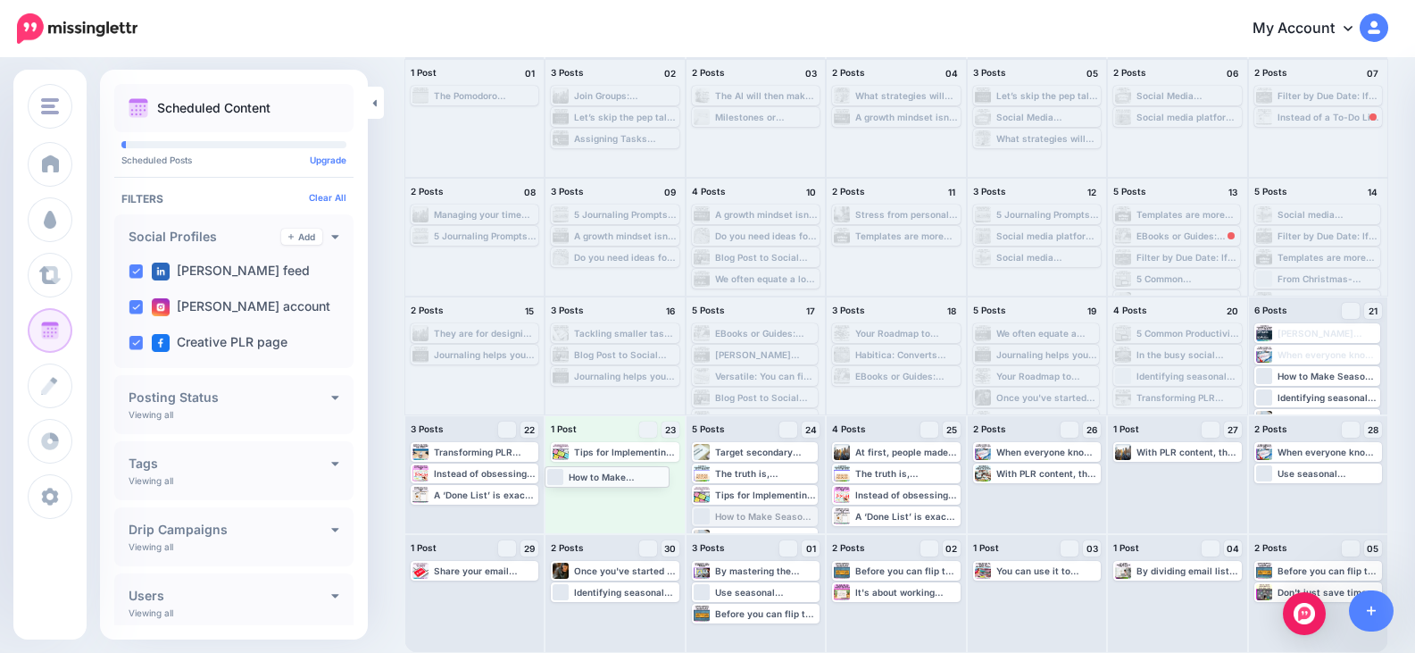
drag, startPoint x: 793, startPoint y: 515, endPoint x: 642, endPoint y: 474, distance: 156.4
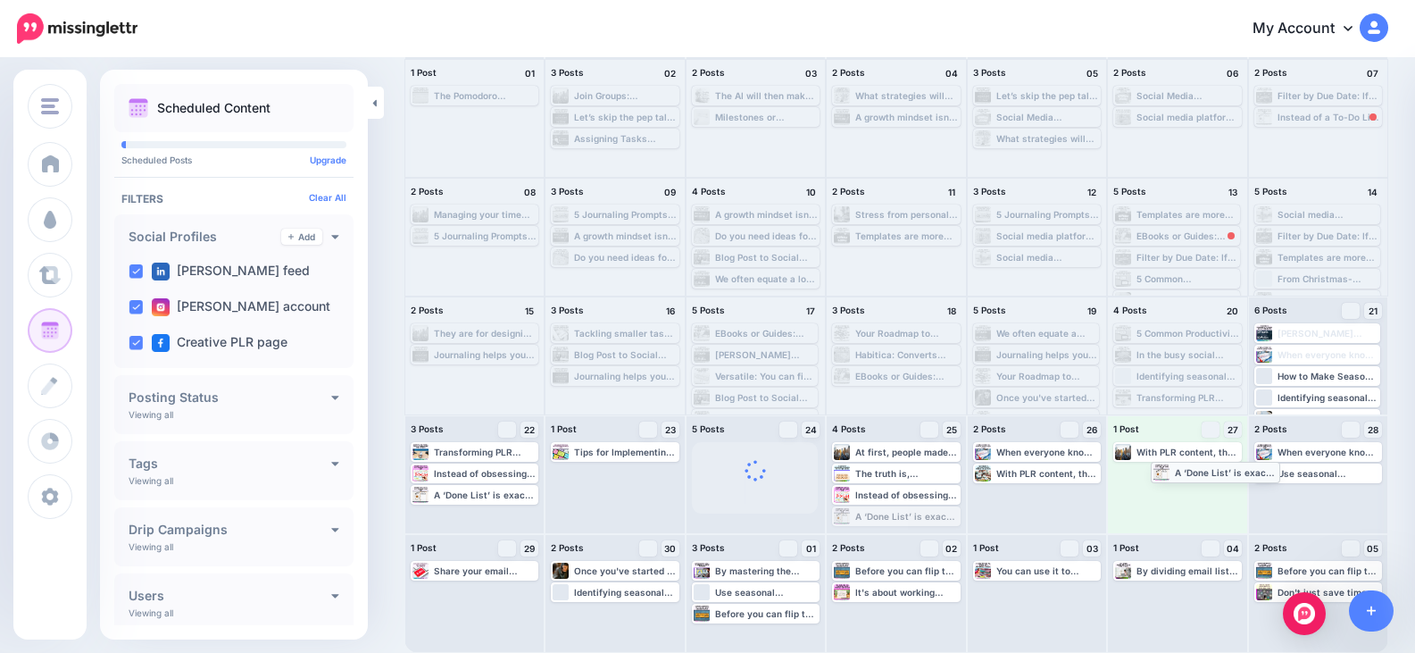
drag, startPoint x: 903, startPoint y: 525, endPoint x: 1215, endPoint y: 480, distance: 315.6
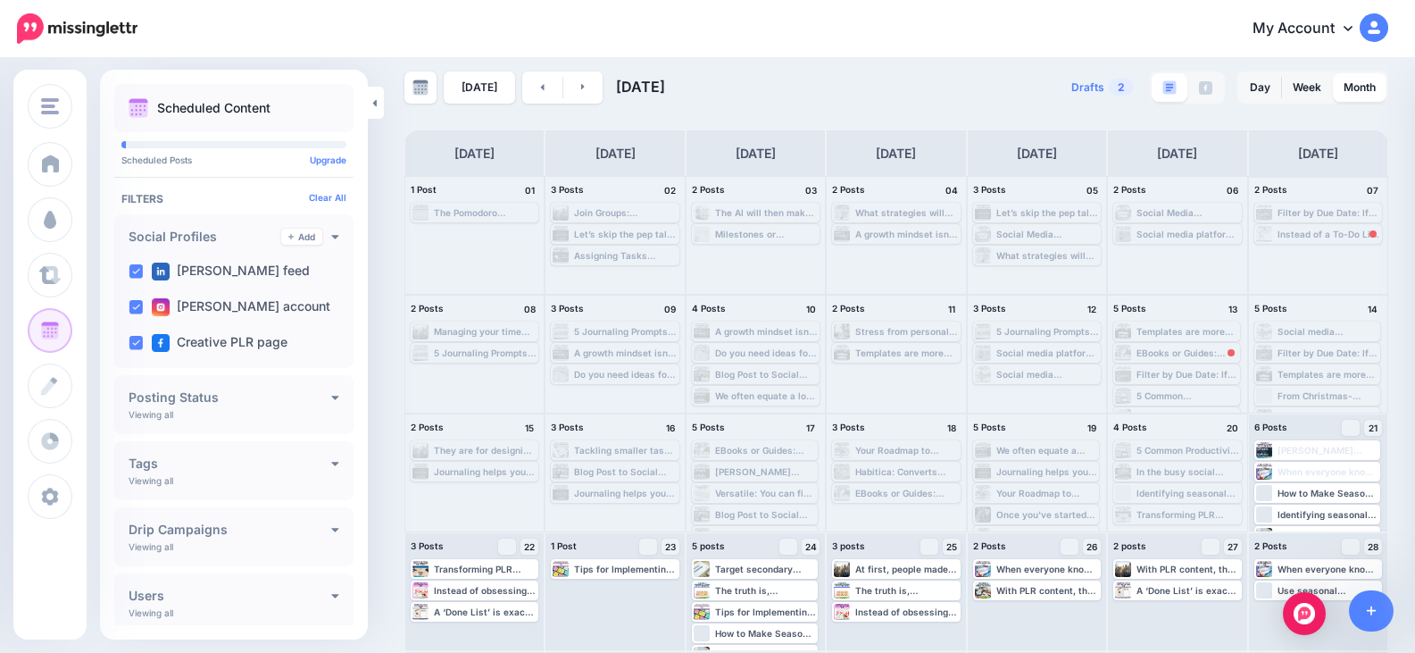
scroll to position [0, 0]
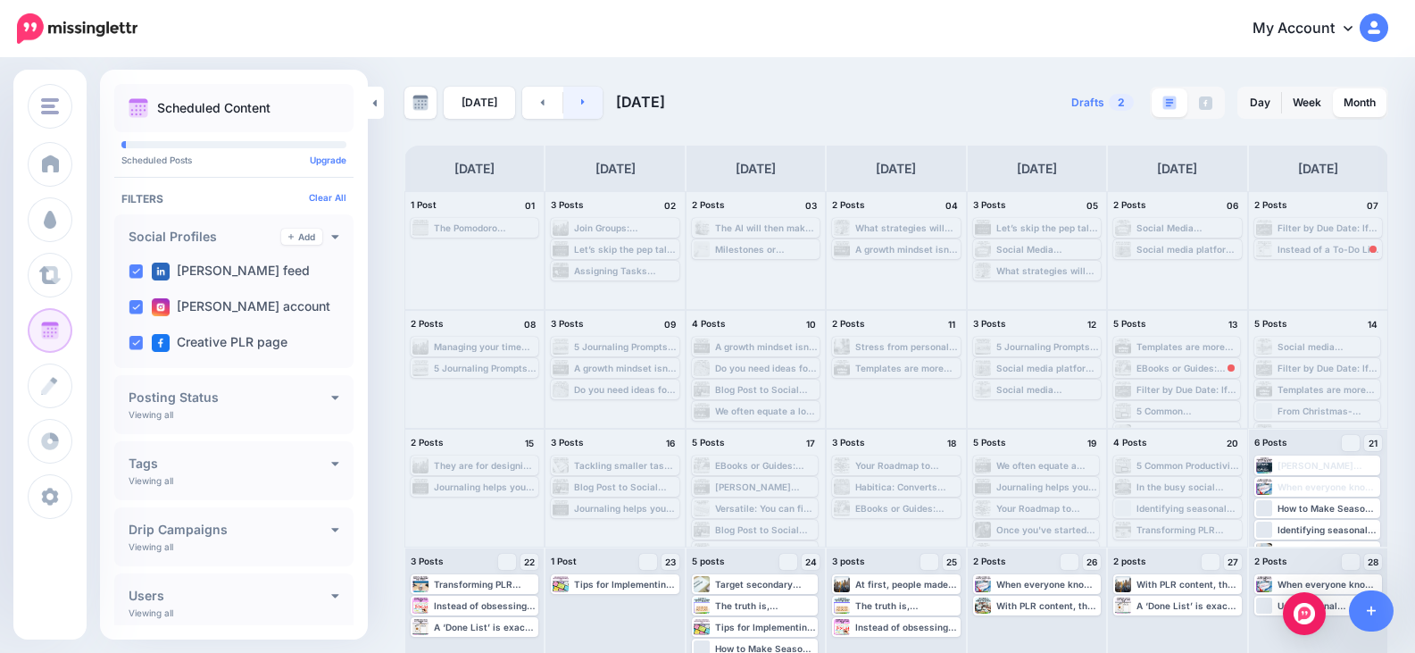
click at [576, 104] on link at bounding box center [583, 103] width 40 height 32
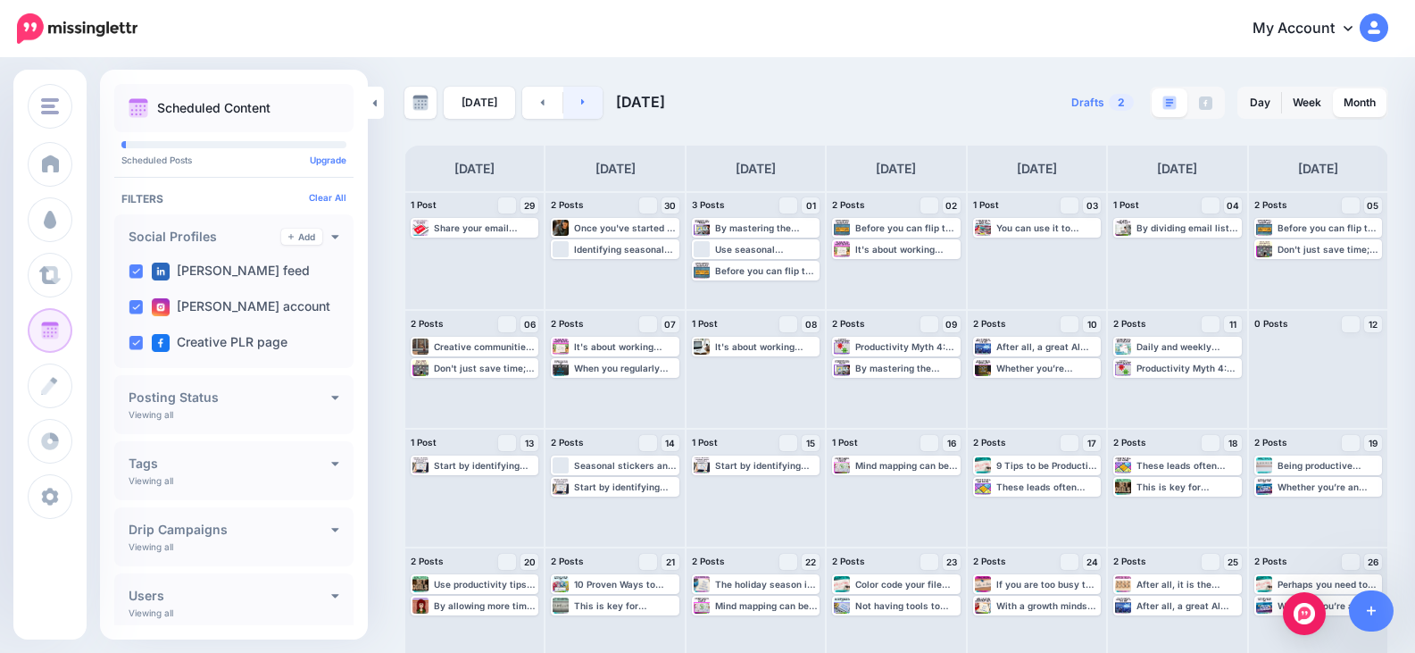
click at [582, 106] on link at bounding box center [583, 103] width 40 height 32
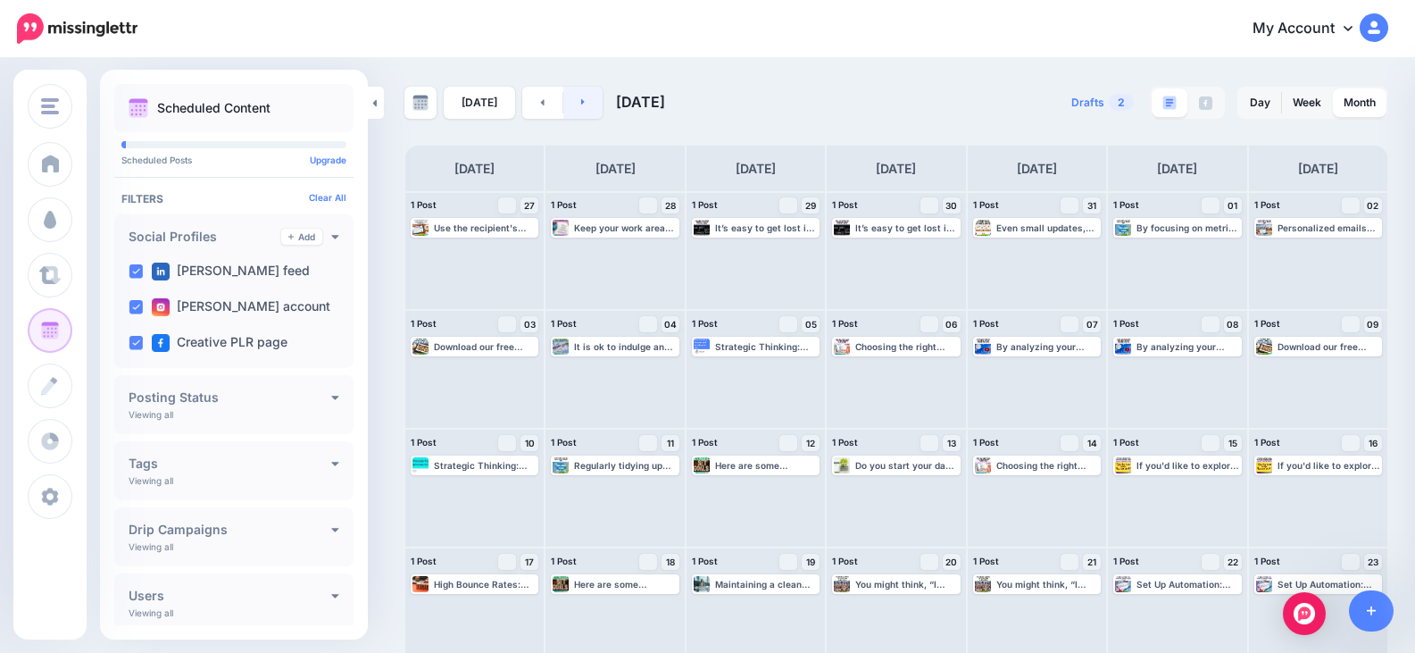
click at [581, 103] on link at bounding box center [583, 103] width 40 height 32
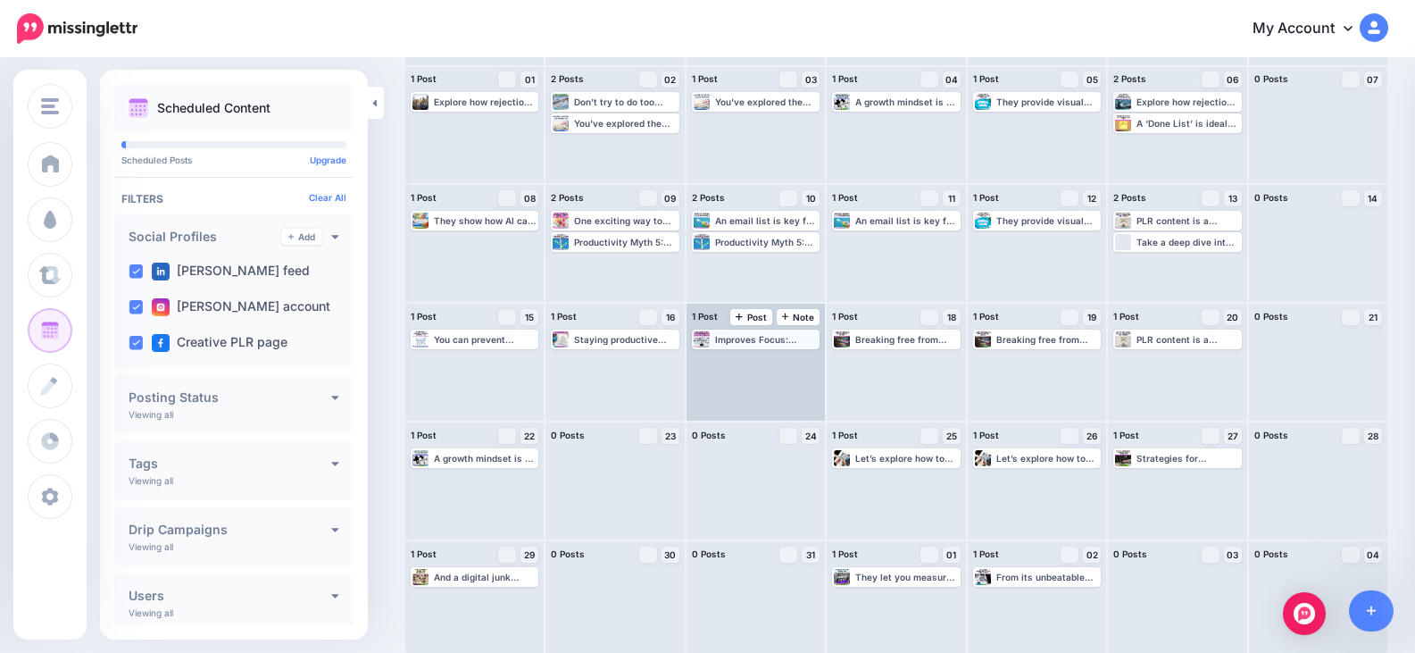
scroll to position [132, 0]
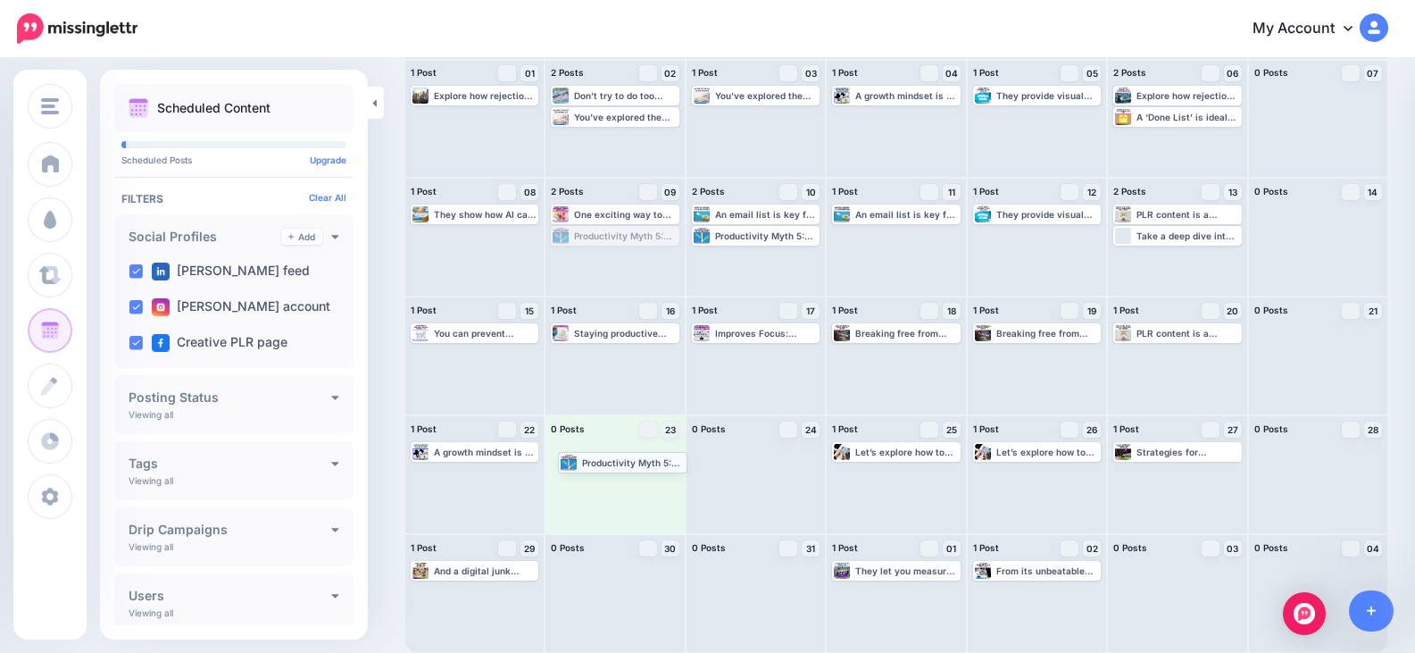
drag, startPoint x: 650, startPoint y: 233, endPoint x: 654, endPoint y: 459, distance: 225.9
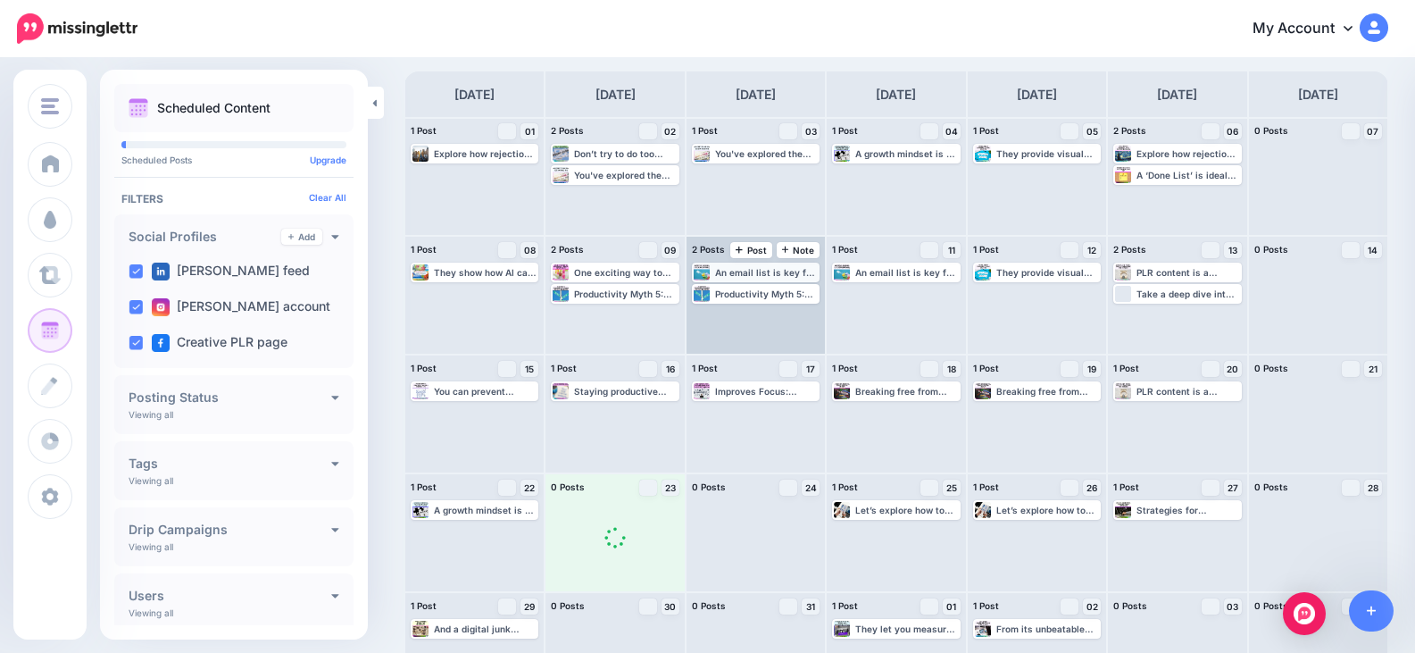
scroll to position [43, 0]
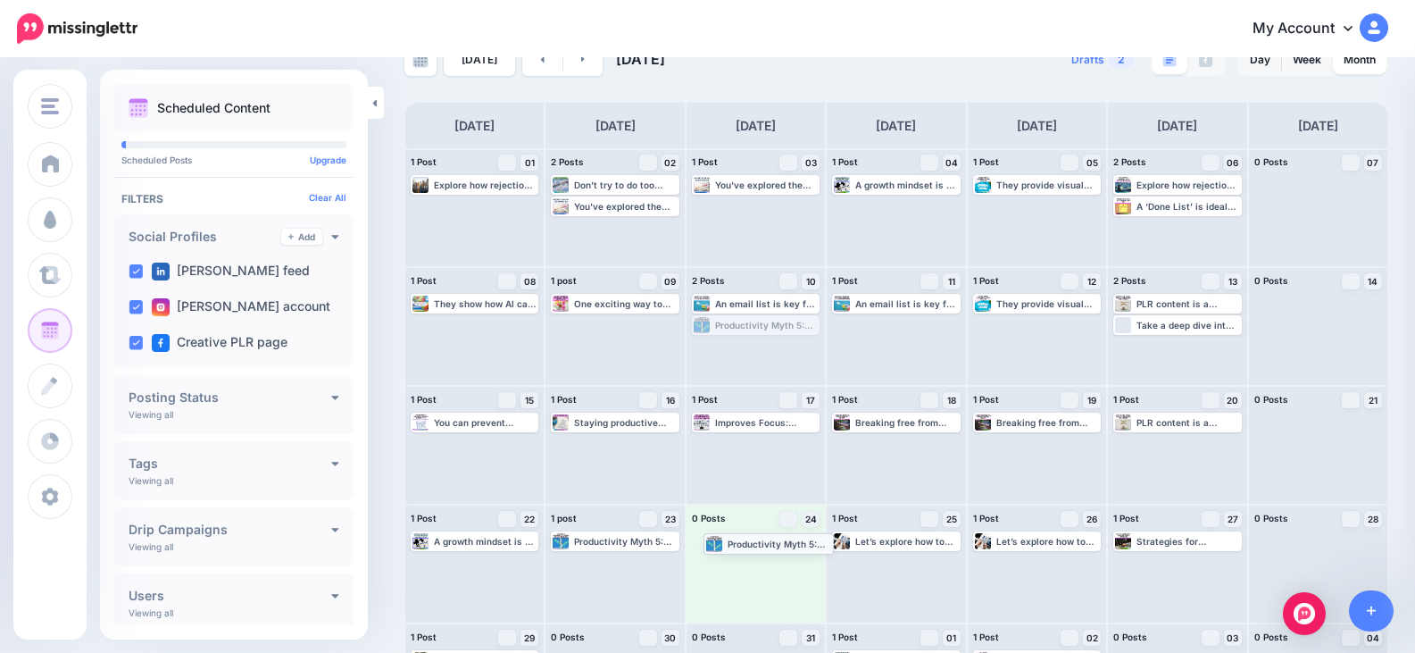
drag, startPoint x: 799, startPoint y: 325, endPoint x: 807, endPoint y: 543, distance: 218.0
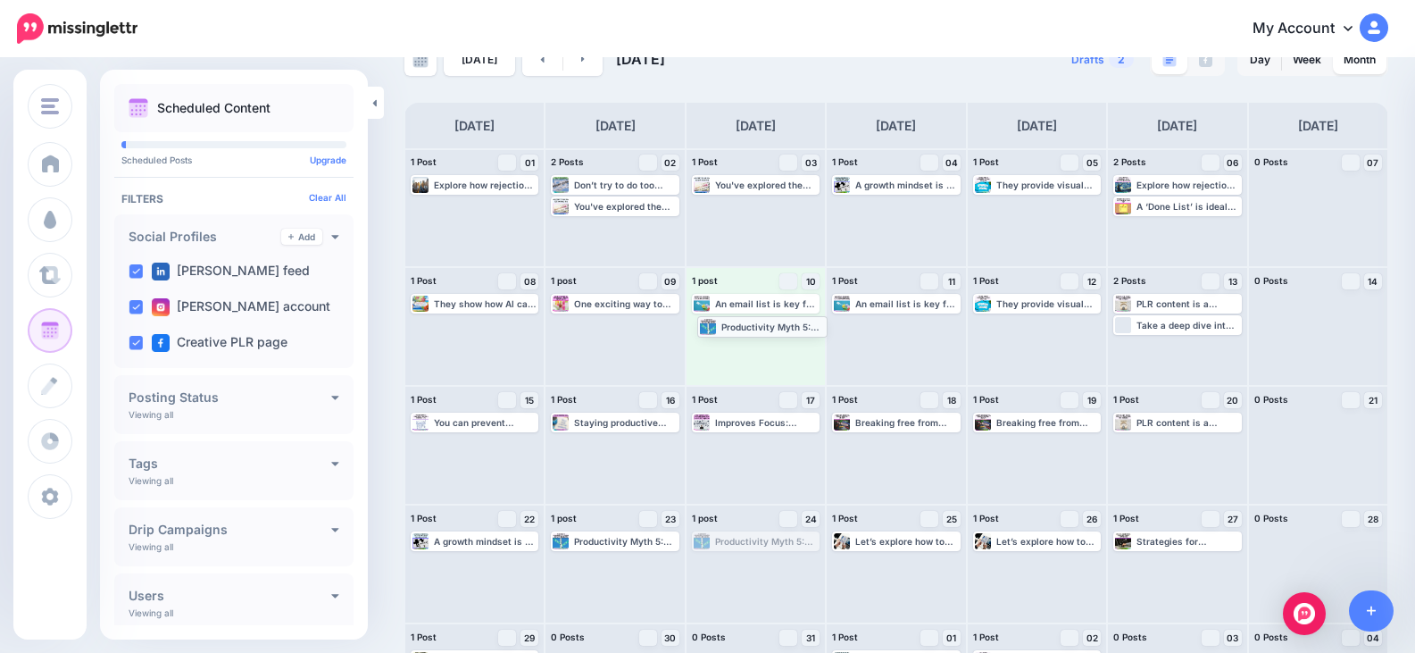
drag, startPoint x: 792, startPoint y: 544, endPoint x: 794, endPoint y: 329, distance: 215.2
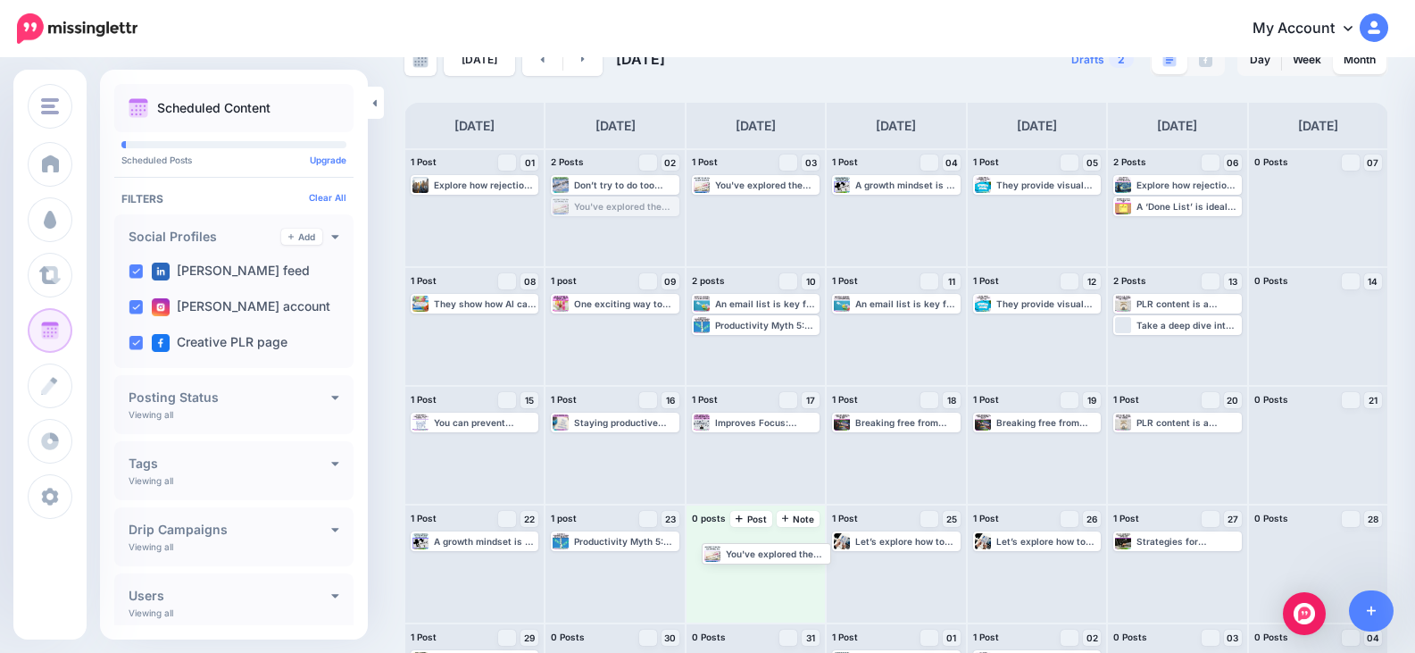
drag, startPoint x: 637, startPoint y: 210, endPoint x: 782, endPoint y: 553, distance: 372.4
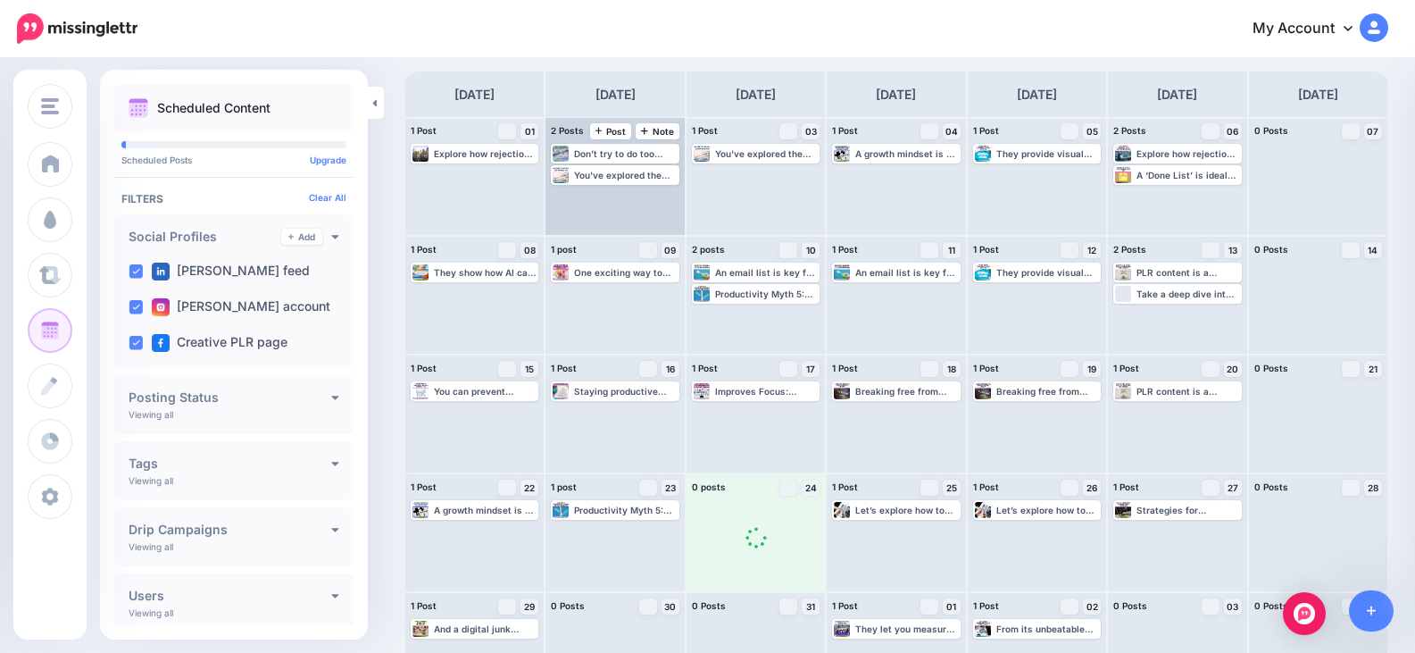
scroll to position [0, 0]
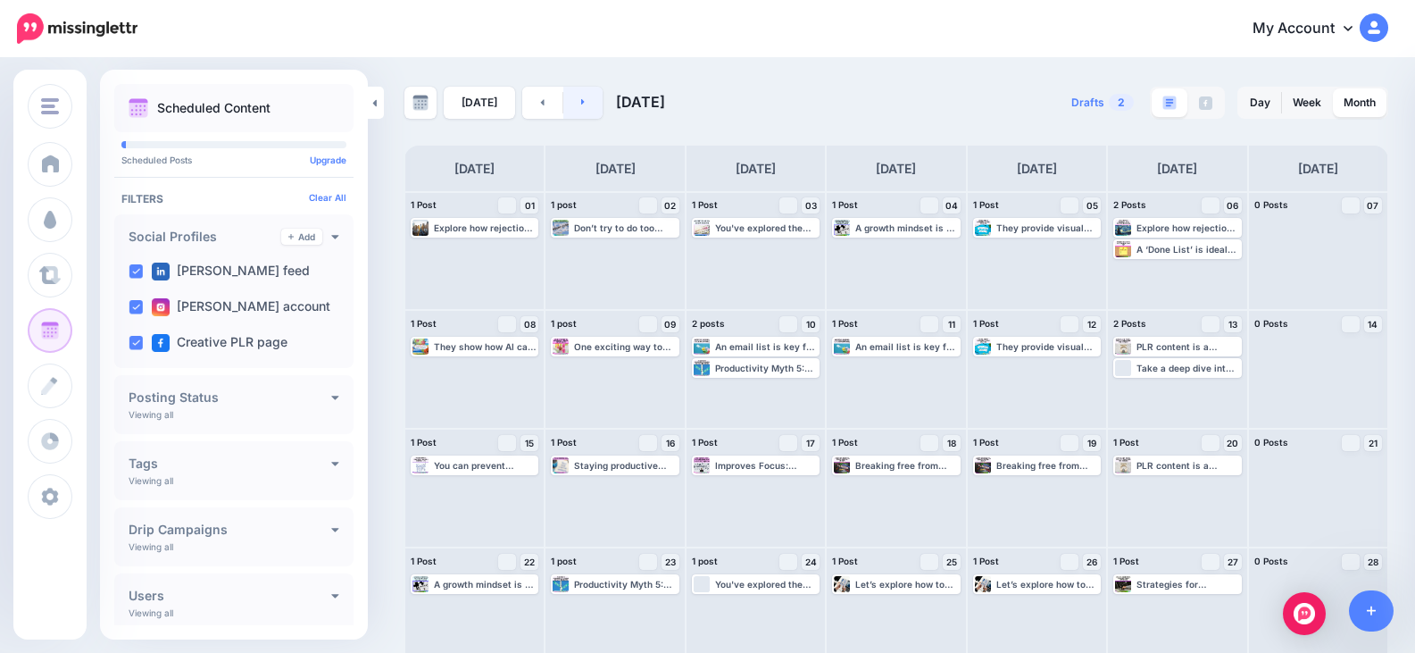
click at [586, 109] on link at bounding box center [583, 103] width 40 height 32
